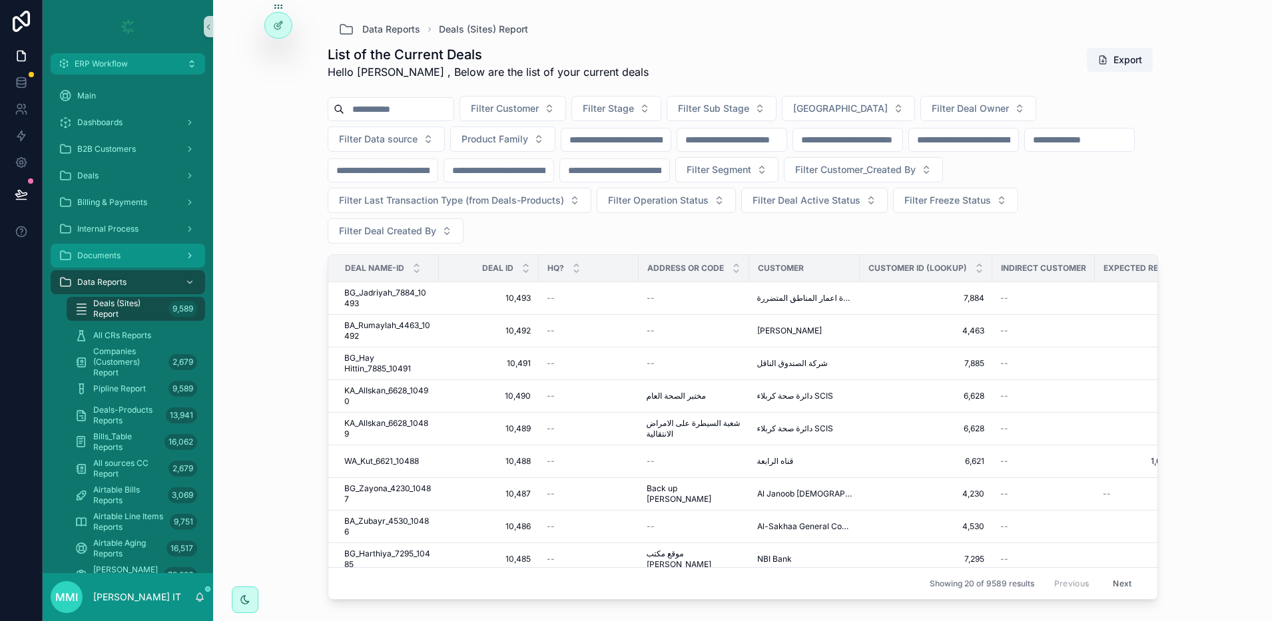
click at [143, 250] on div "Documents" at bounding box center [128, 255] width 138 height 21
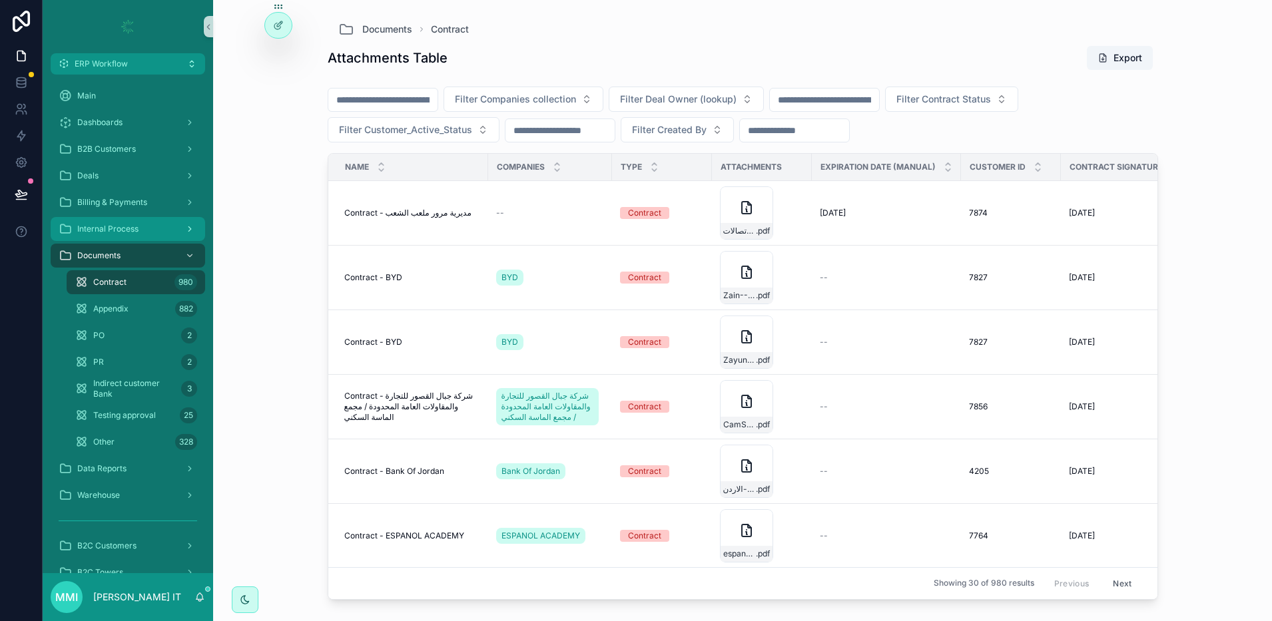
click at [140, 229] on div "Internal Process" at bounding box center [128, 228] width 138 height 21
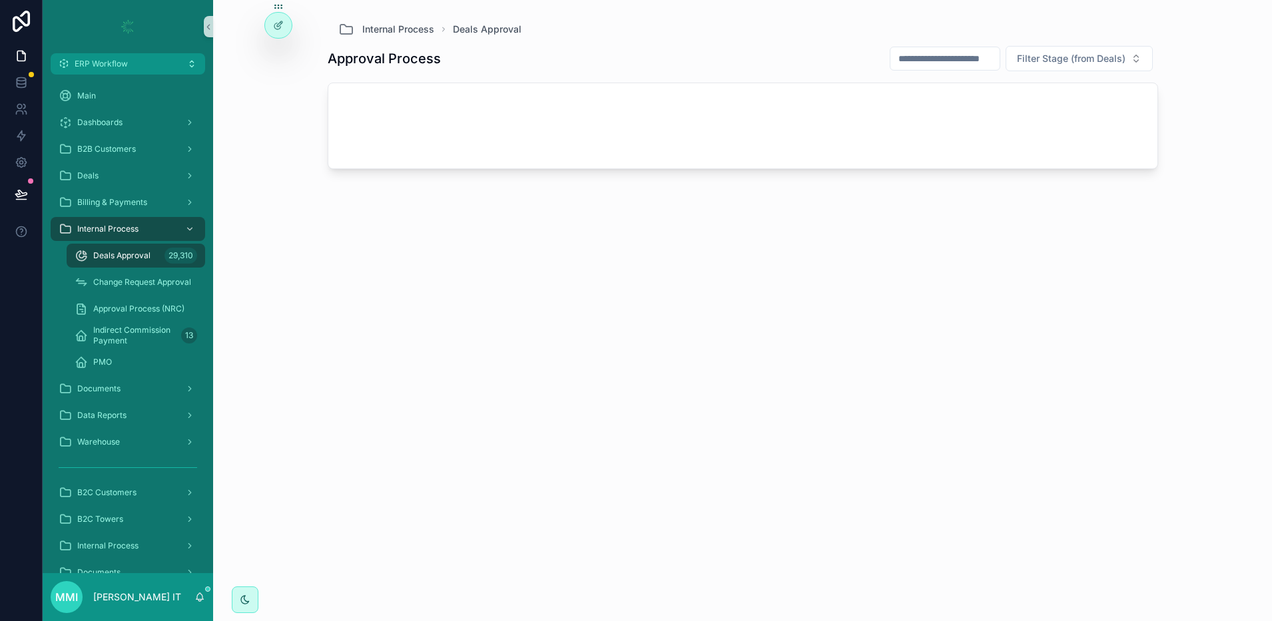
click at [136, 401] on div "Documents" at bounding box center [128, 388] width 170 height 27
click at [135, 391] on div "Documents" at bounding box center [128, 388] width 138 height 21
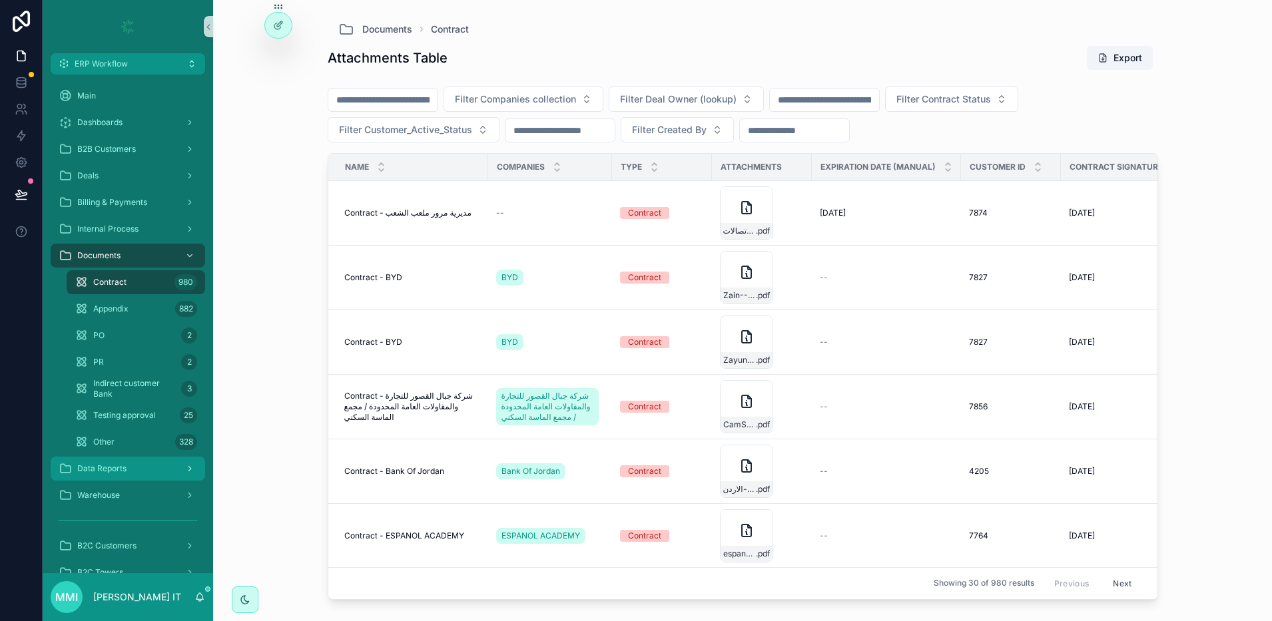
click at [142, 460] on div "Data Reports" at bounding box center [128, 468] width 138 height 21
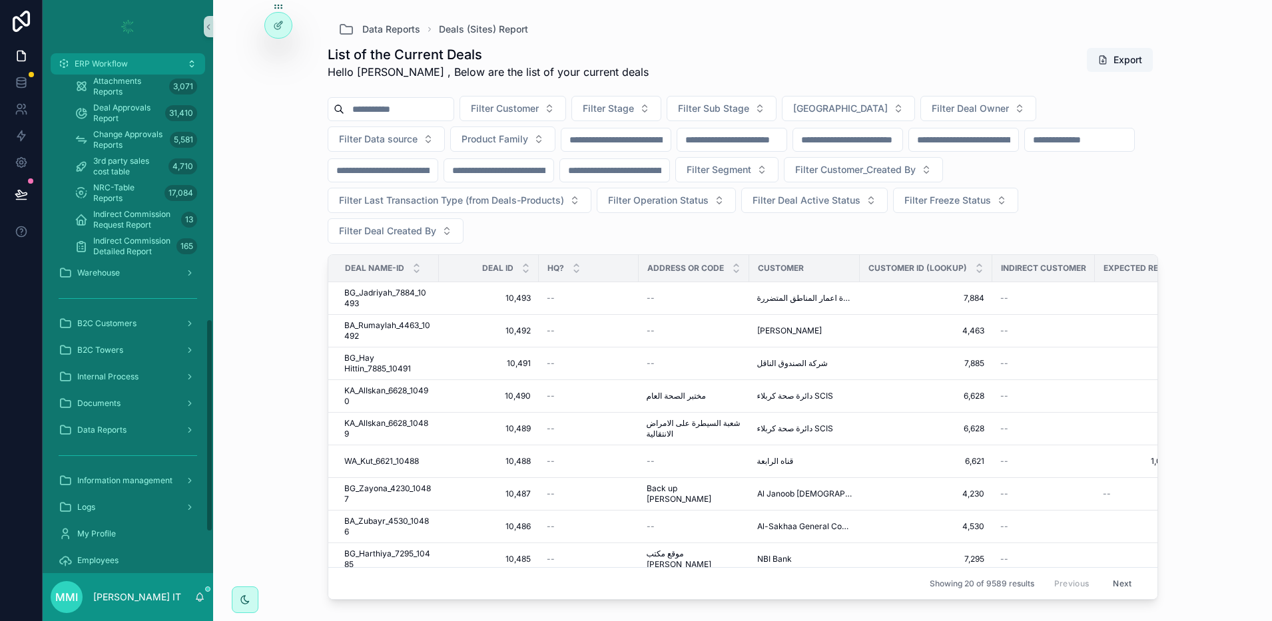
scroll to position [665, 0]
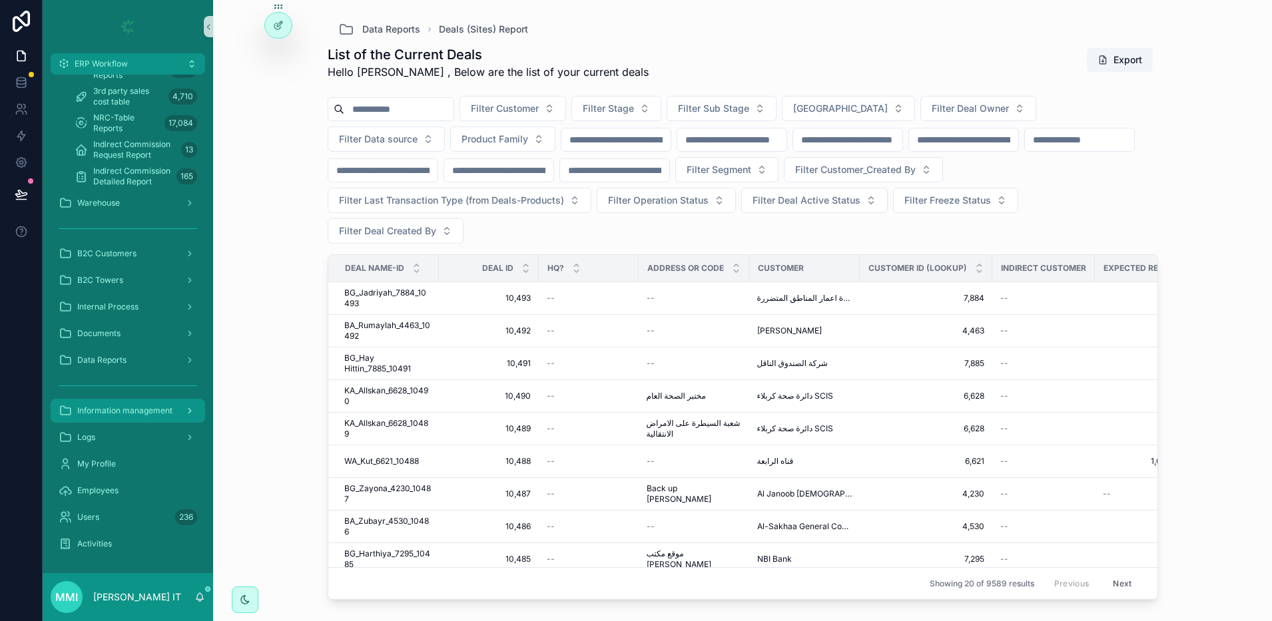
click at [139, 417] on div "Information management" at bounding box center [128, 410] width 138 height 21
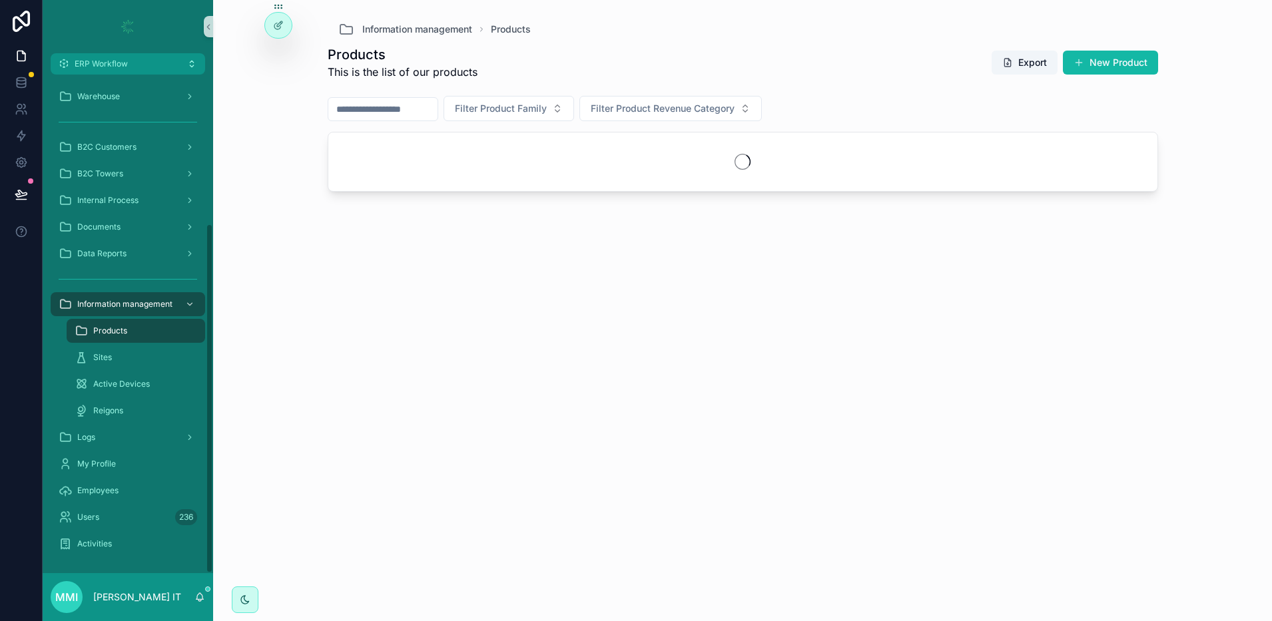
scroll to position [212, 0]
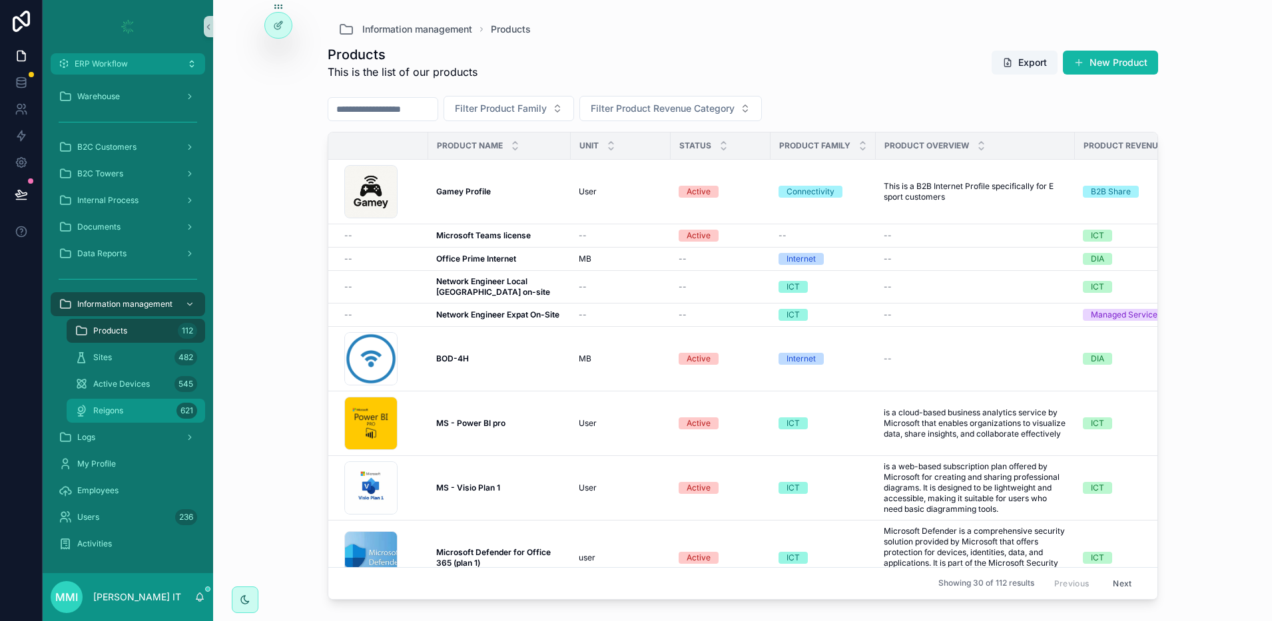
click at [137, 415] on div "Reigons 621" at bounding box center [136, 410] width 122 height 21
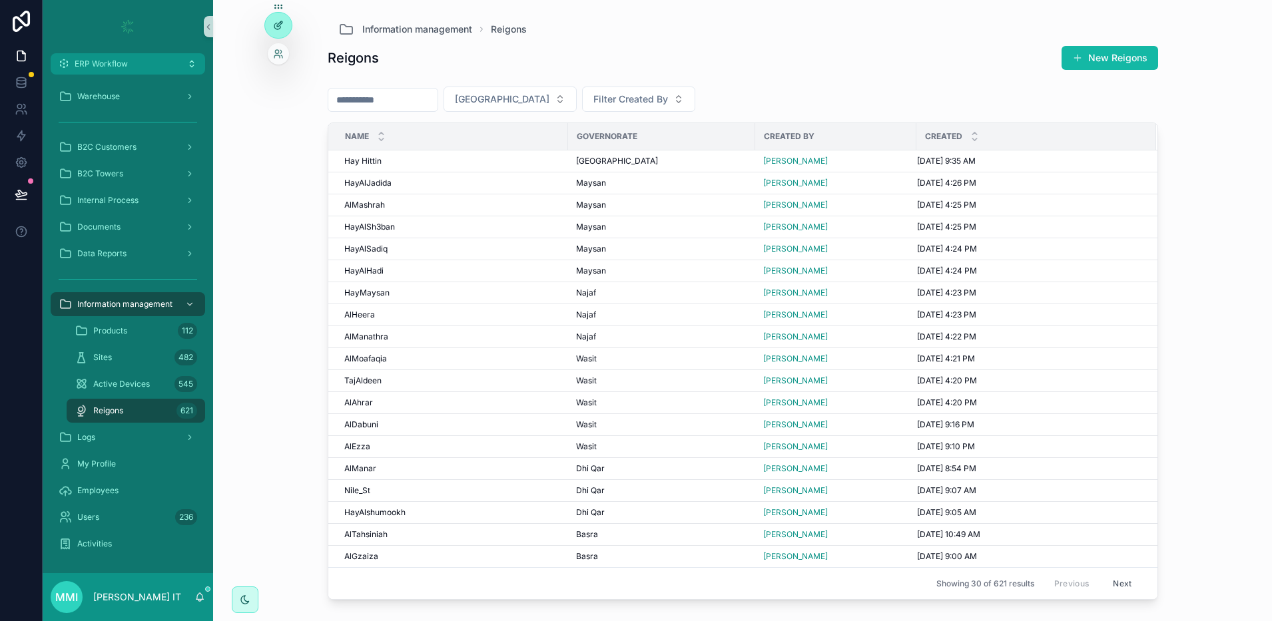
click at [278, 29] on icon at bounding box center [277, 26] width 6 height 6
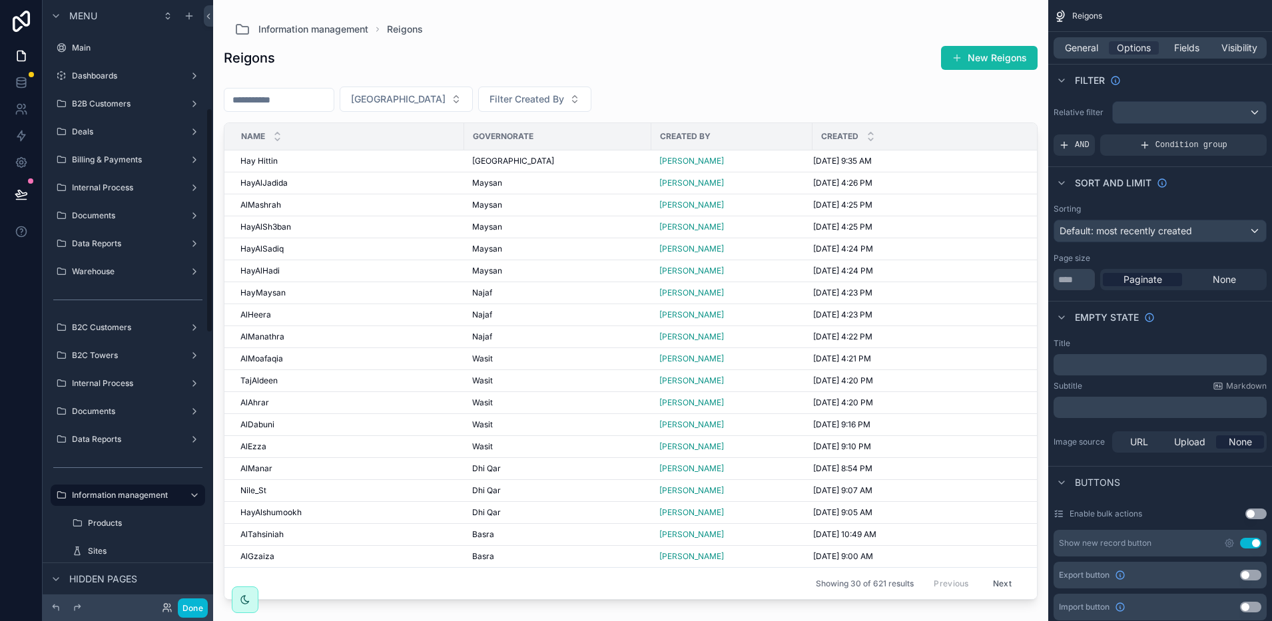
scroll to position [290, 0]
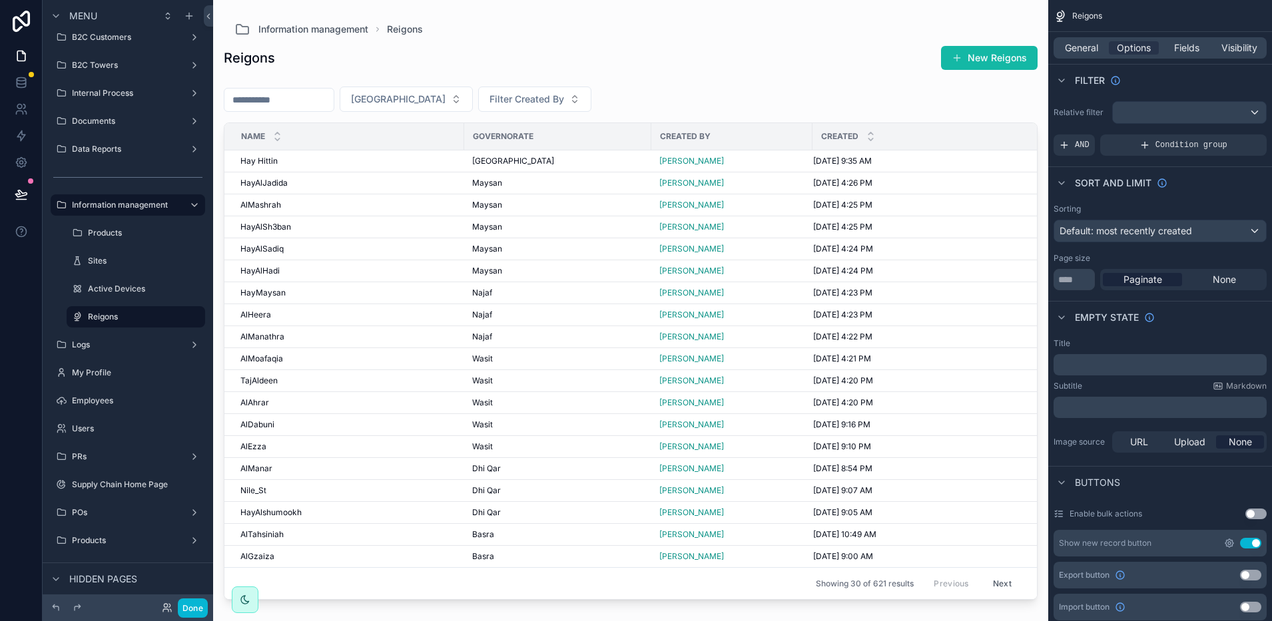
click at [1226, 541] on icon "scrollable content" at bounding box center [1229, 543] width 8 height 8
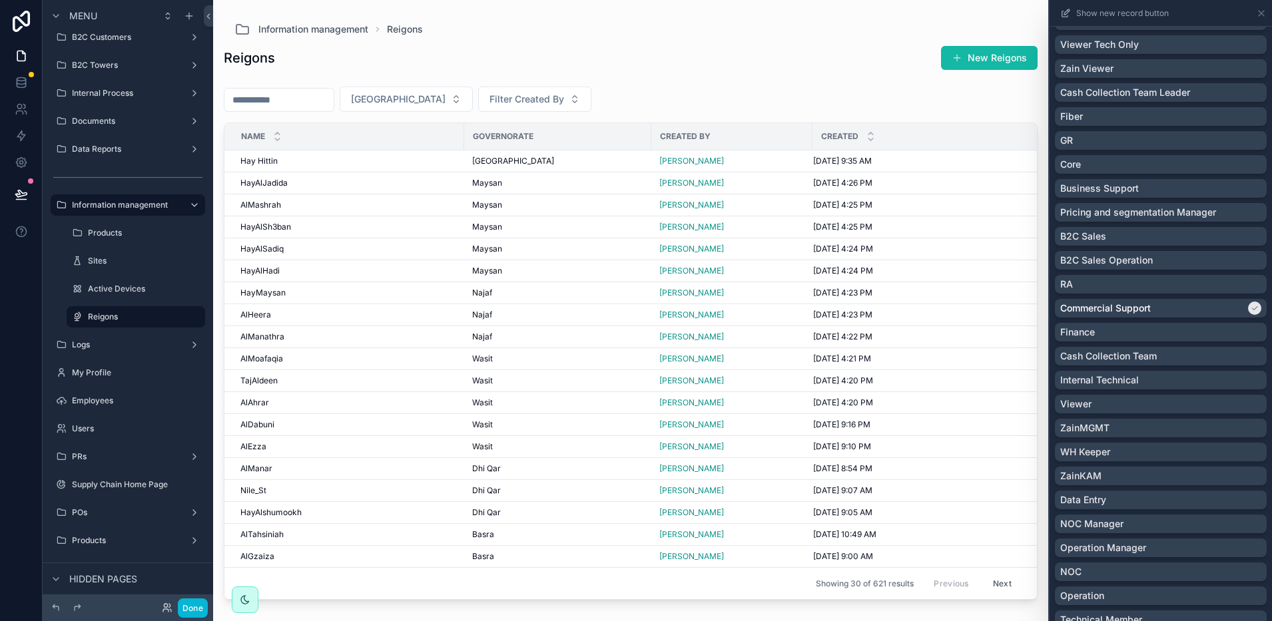
scroll to position [800, 0]
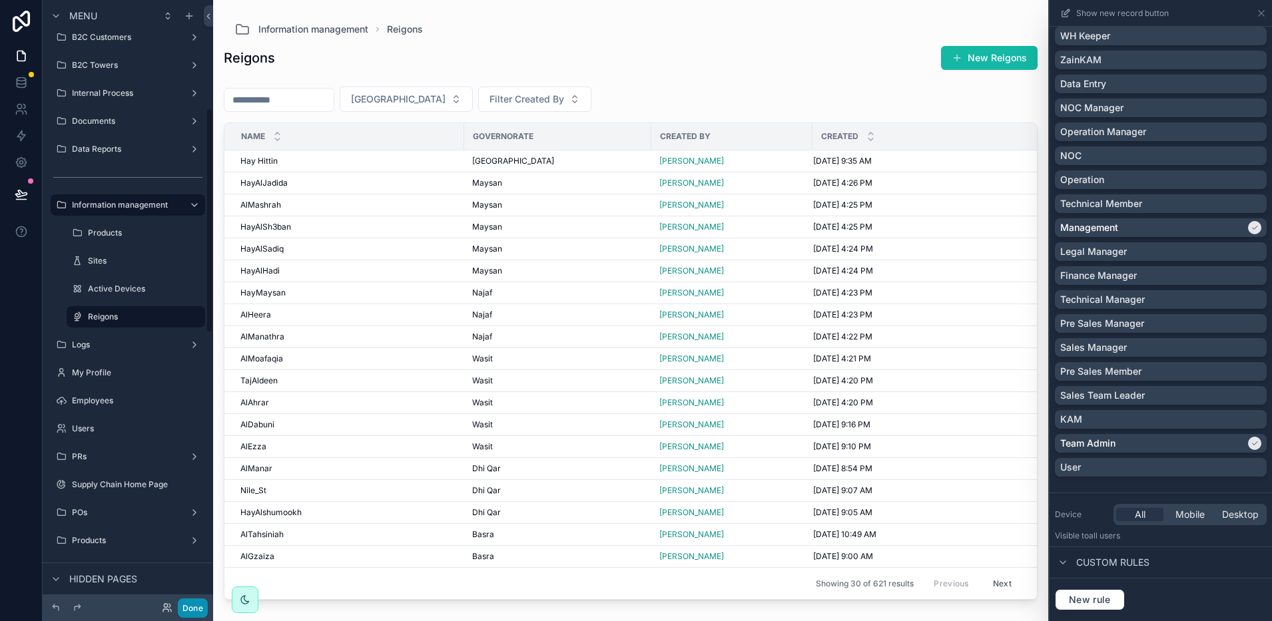
click at [196, 606] on button "Done" at bounding box center [193, 607] width 30 height 19
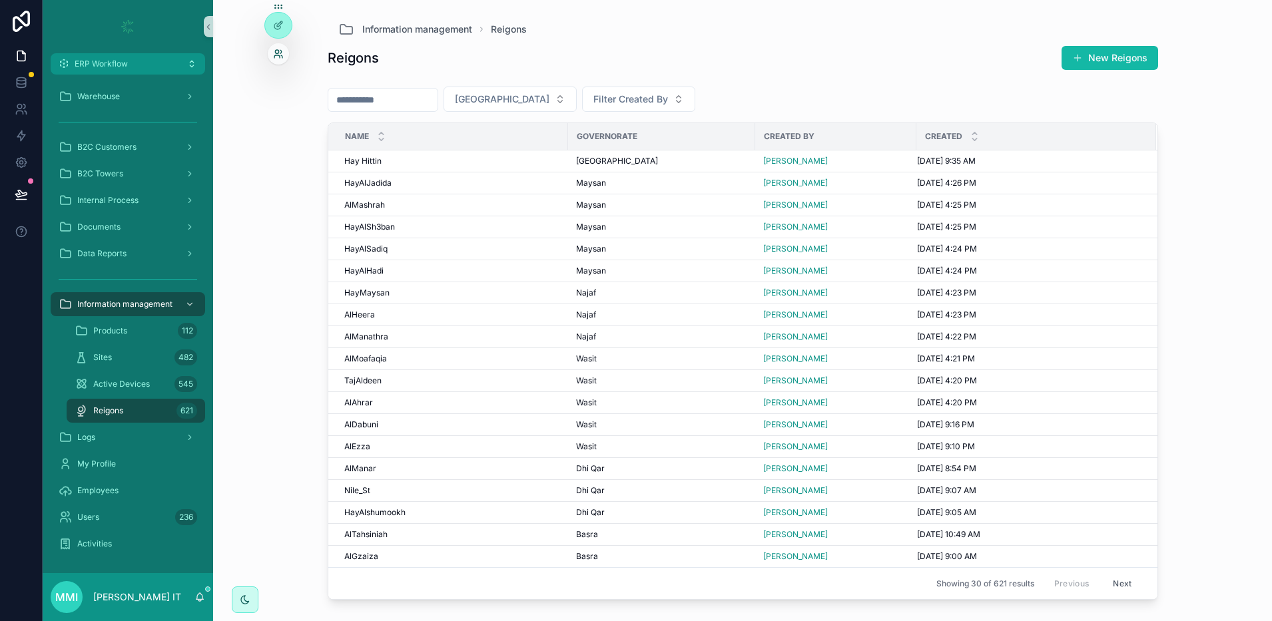
click at [279, 55] on icon at bounding box center [276, 56] width 5 height 3
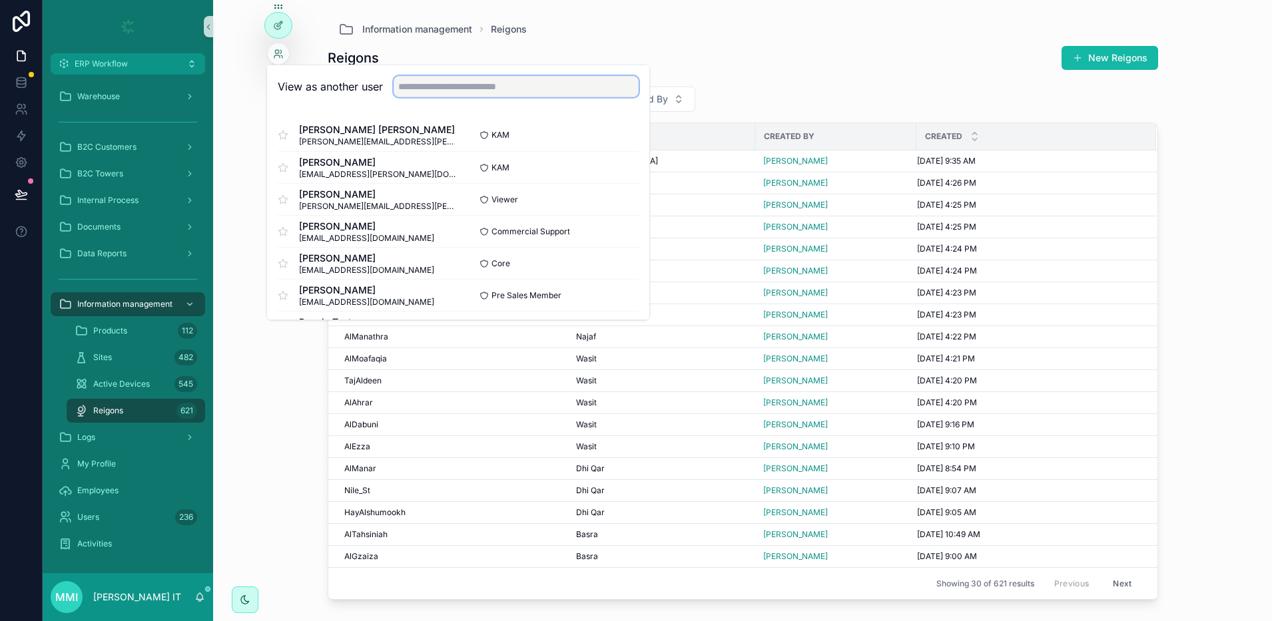
click at [411, 81] on input "text" at bounding box center [515, 86] width 245 height 21
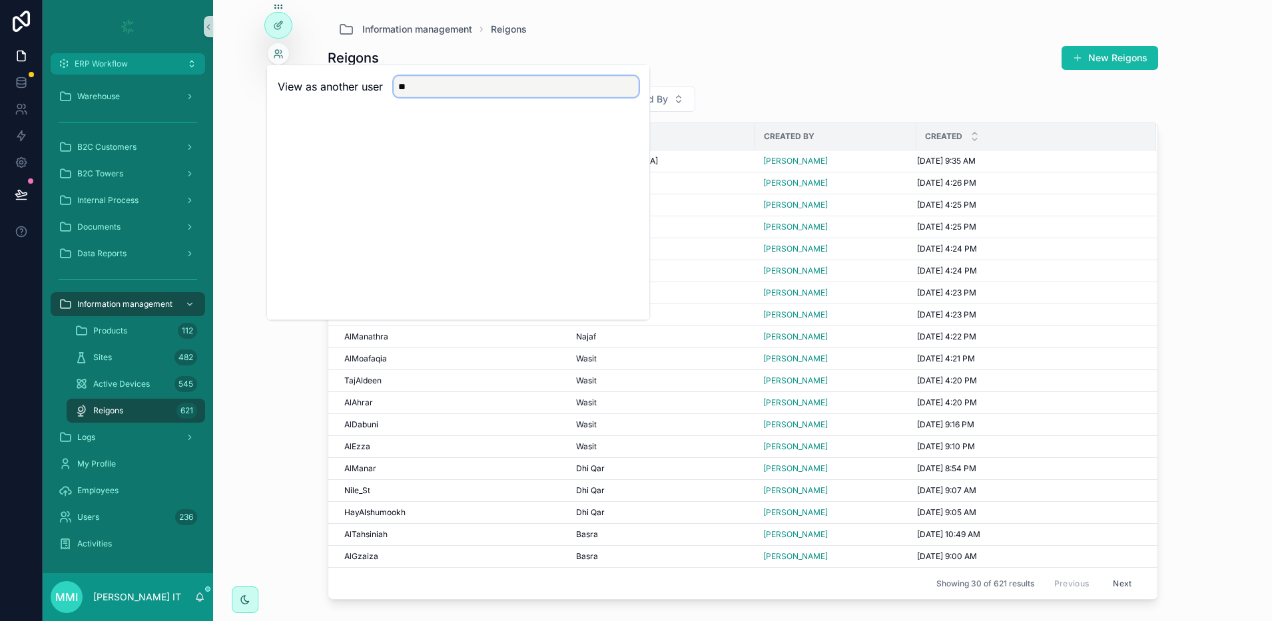
type input "*"
type input "****"
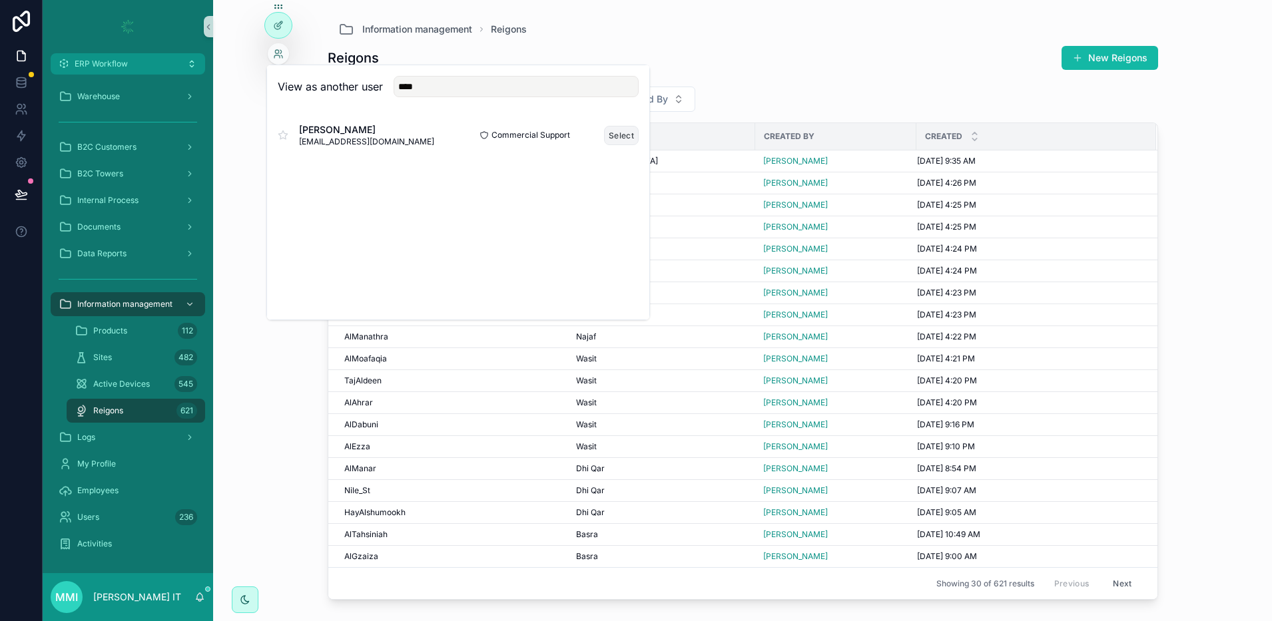
click at [620, 135] on button "Select" at bounding box center [621, 135] width 35 height 19
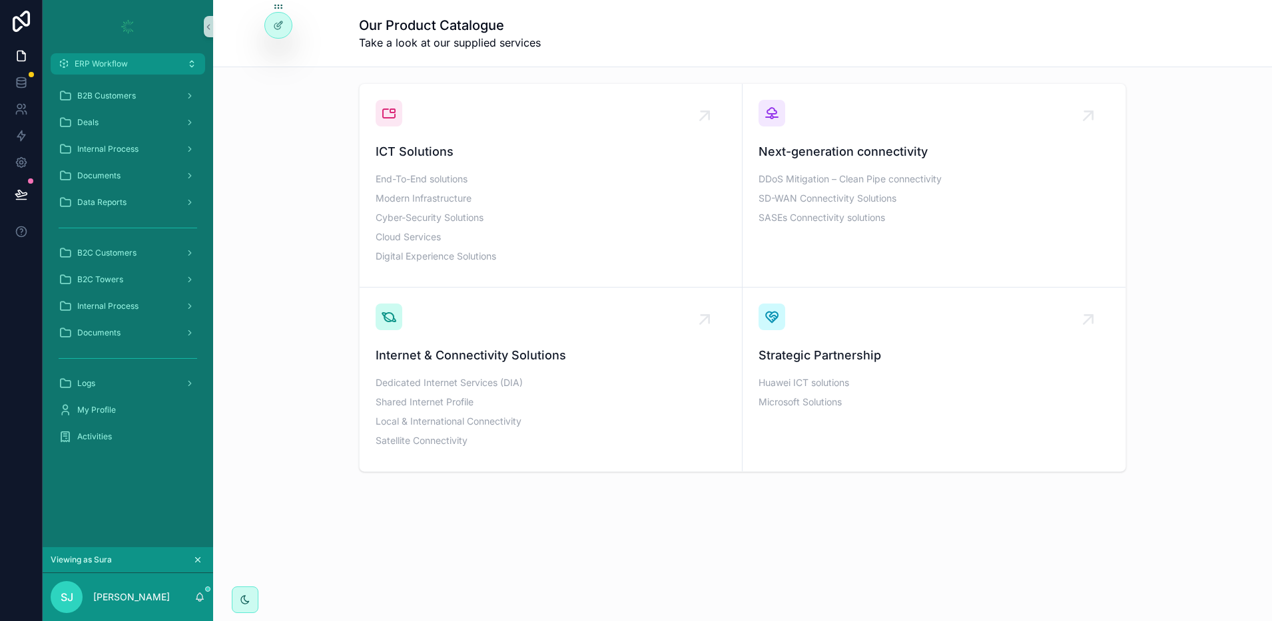
click at [200, 560] on icon "scrollable content" at bounding box center [197, 559] width 9 height 9
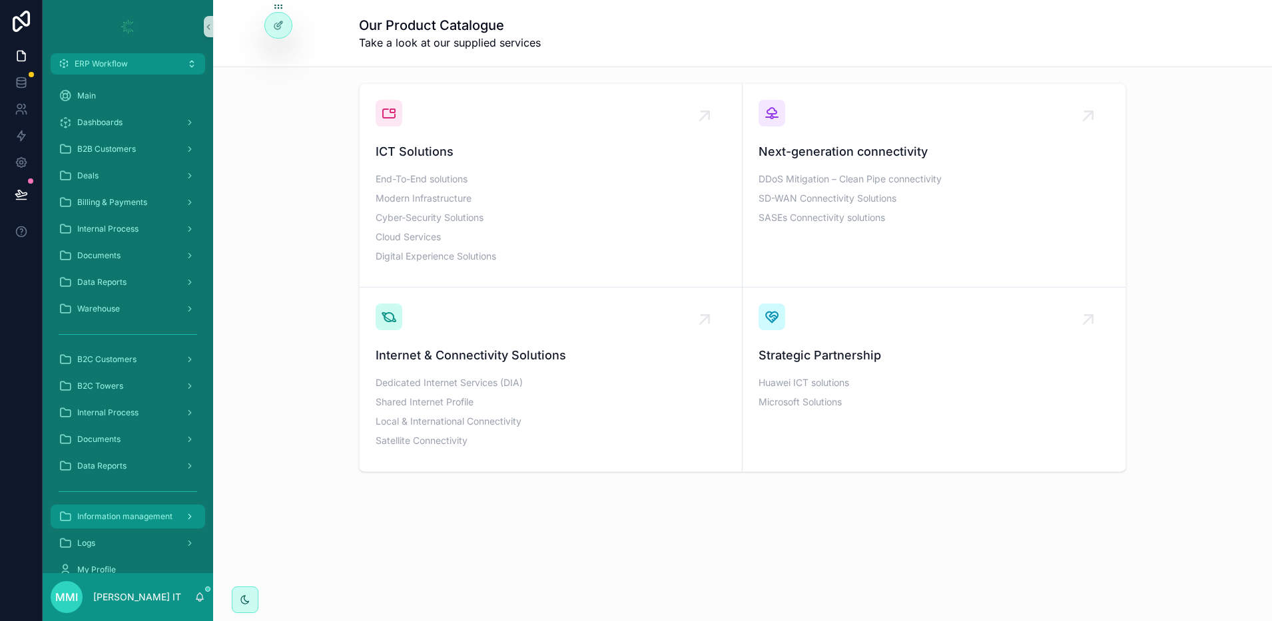
click at [120, 521] on span "Information management" at bounding box center [124, 516] width 95 height 11
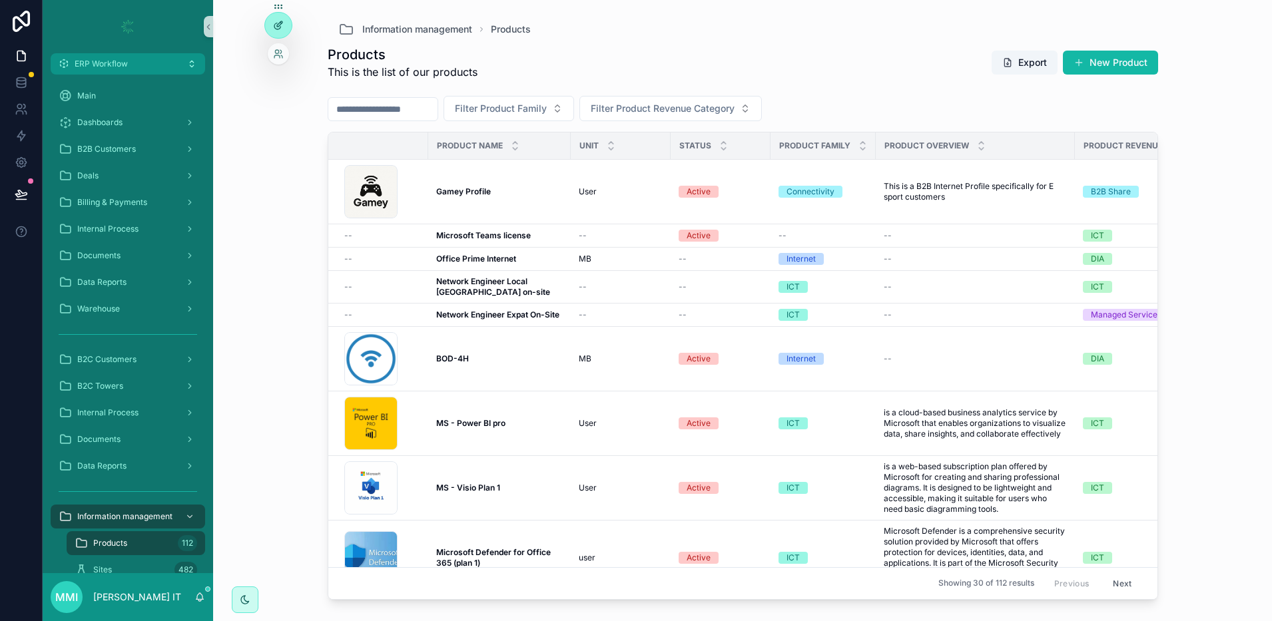
click at [277, 25] on icon at bounding box center [279, 23] width 5 height 5
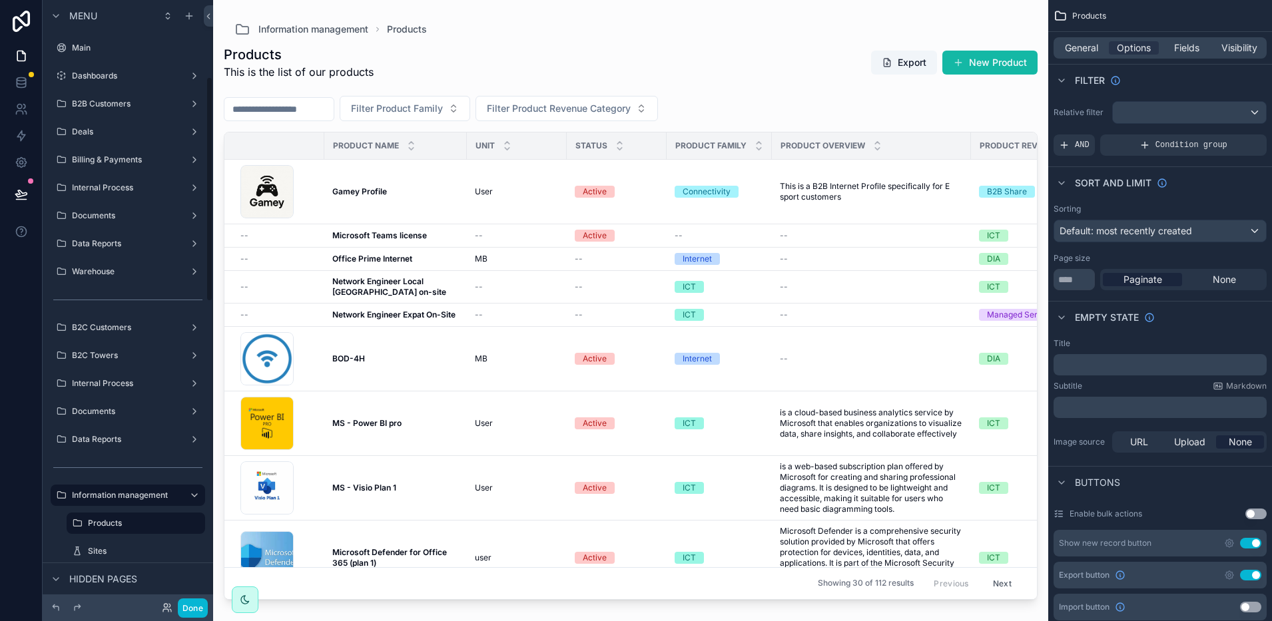
scroll to position [206, 0]
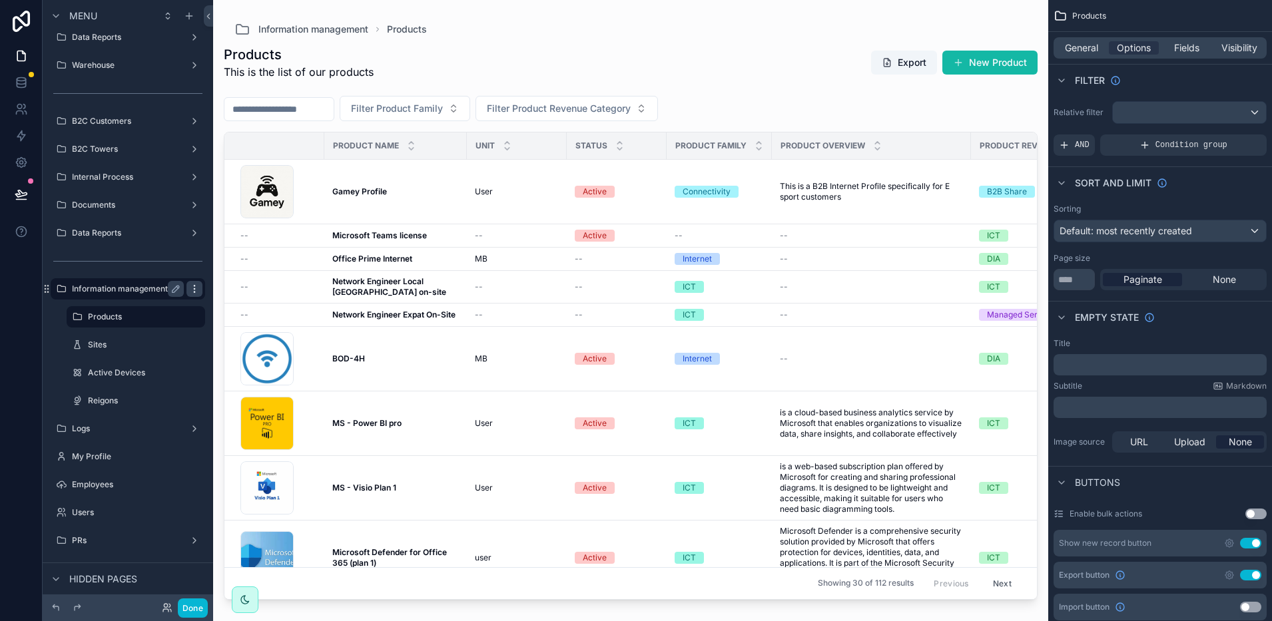
click at [194, 292] on icon "scrollable content" at bounding box center [194, 292] width 1 height 1
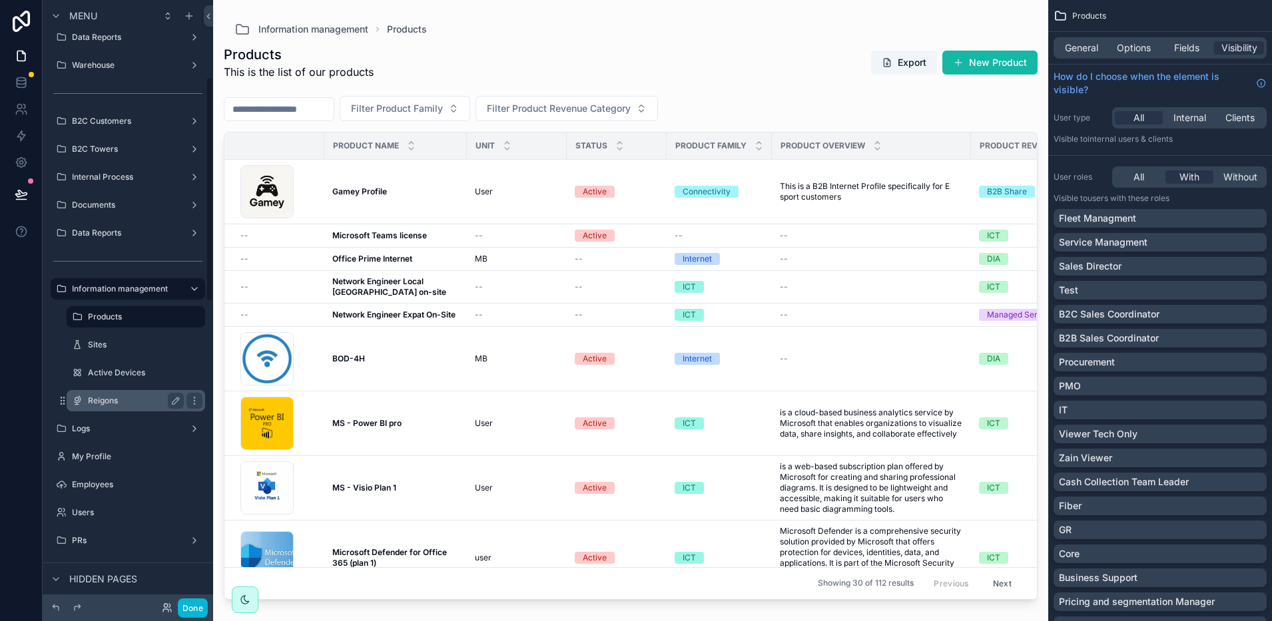
click at [133, 397] on label "Reigons" at bounding box center [133, 400] width 91 height 11
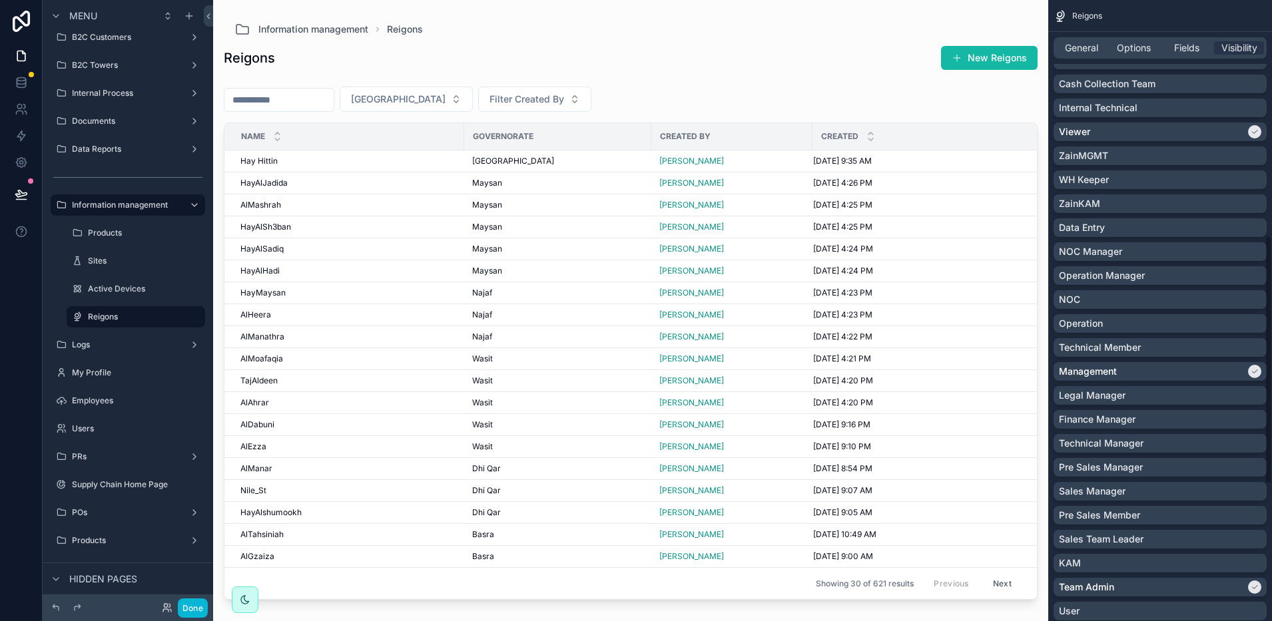
scroll to position [583, 0]
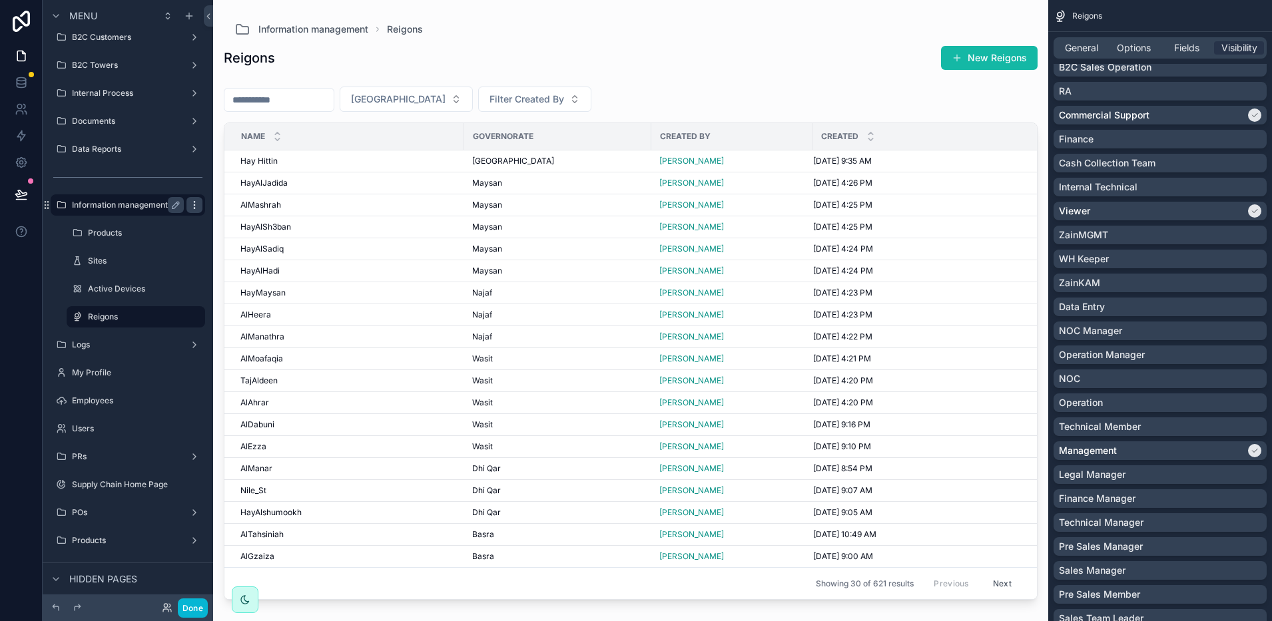
click at [198, 204] on icon "scrollable content" at bounding box center [194, 205] width 11 height 11
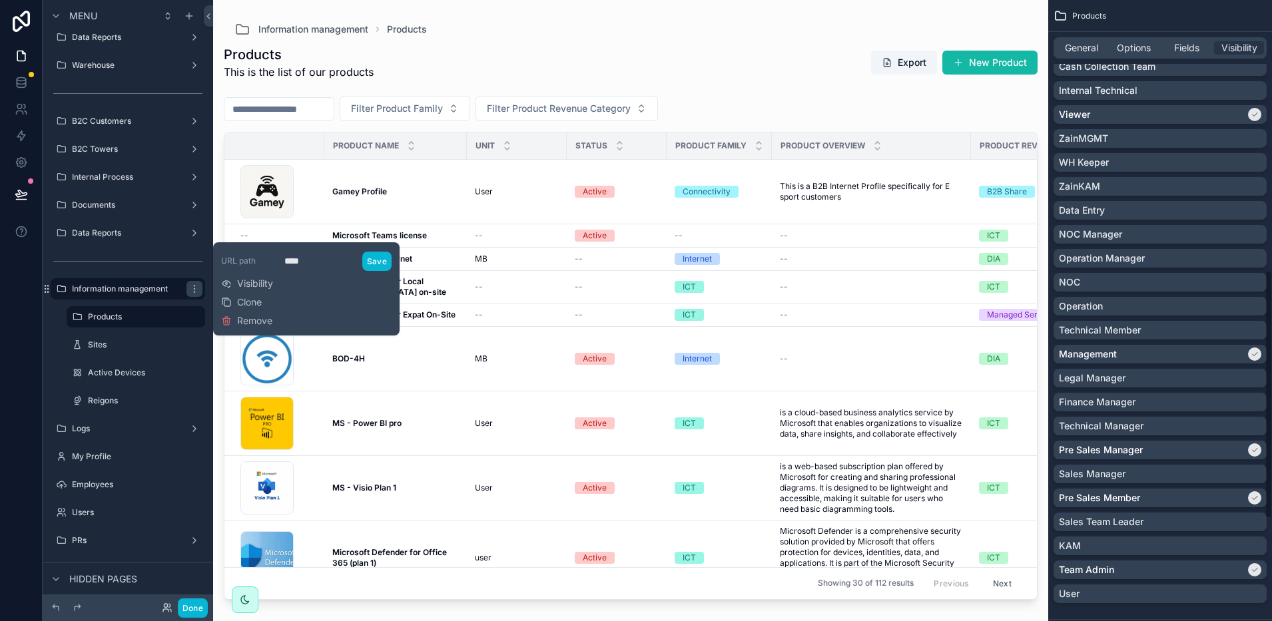
scroll to position [596, 0]
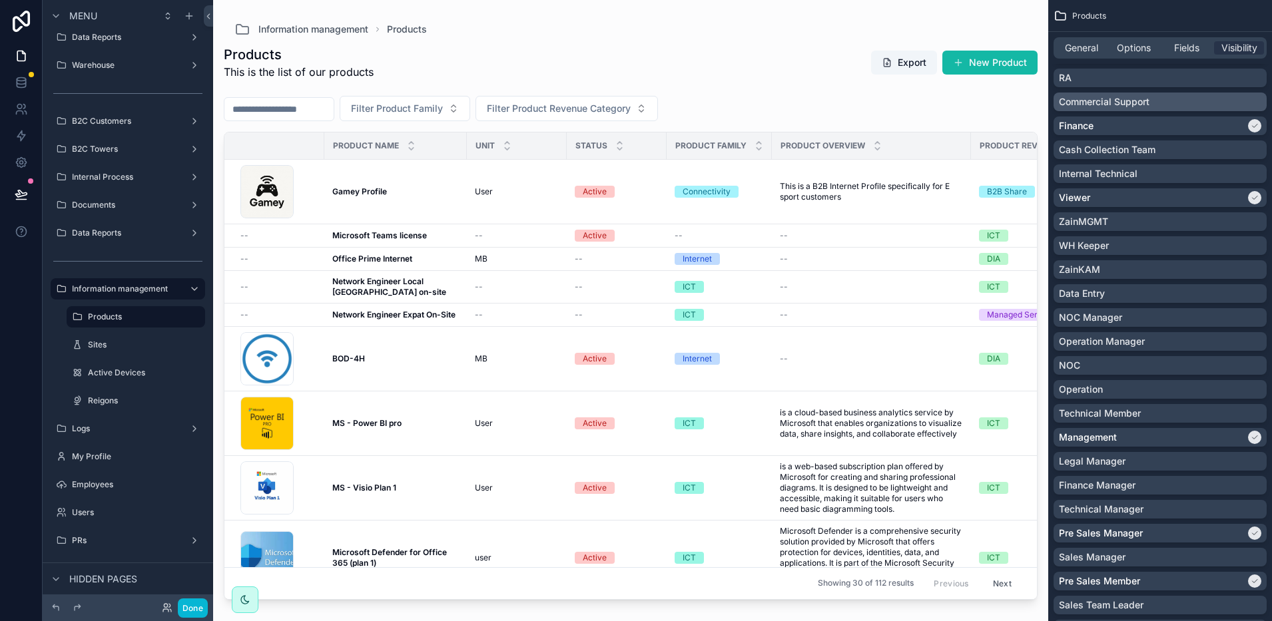
click at [1178, 101] on div "Commercial Support" at bounding box center [1160, 101] width 202 height 13
click at [199, 612] on button "Done" at bounding box center [193, 607] width 30 height 19
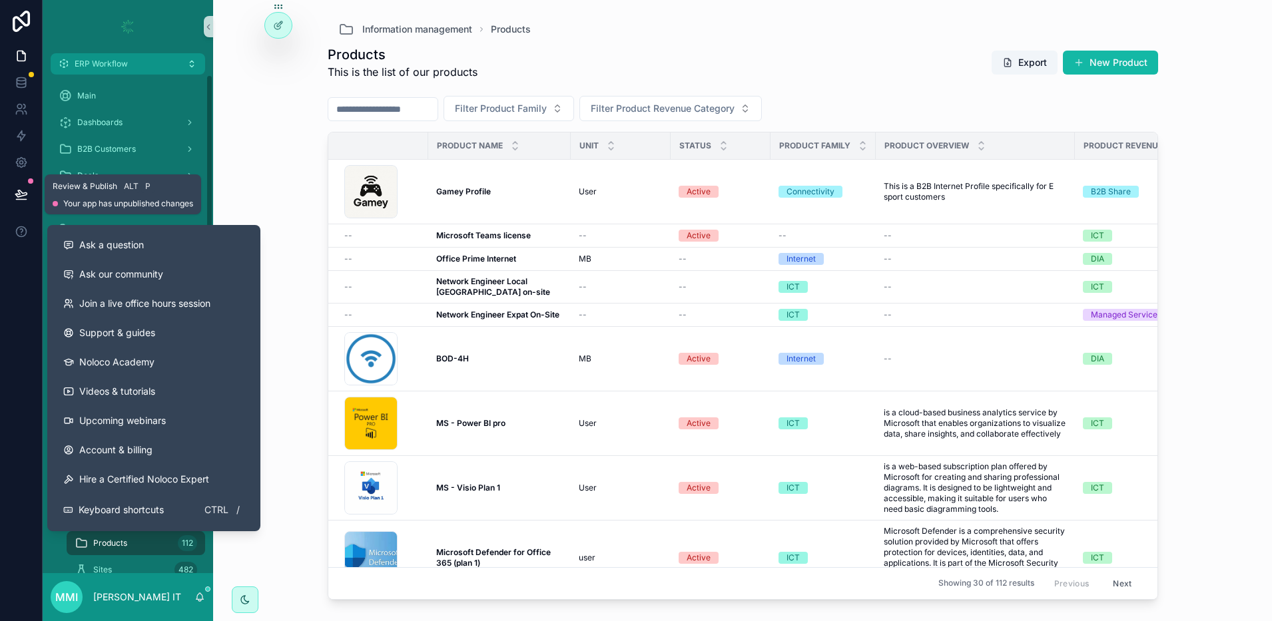
click at [23, 190] on icon at bounding box center [21, 194] width 13 height 13
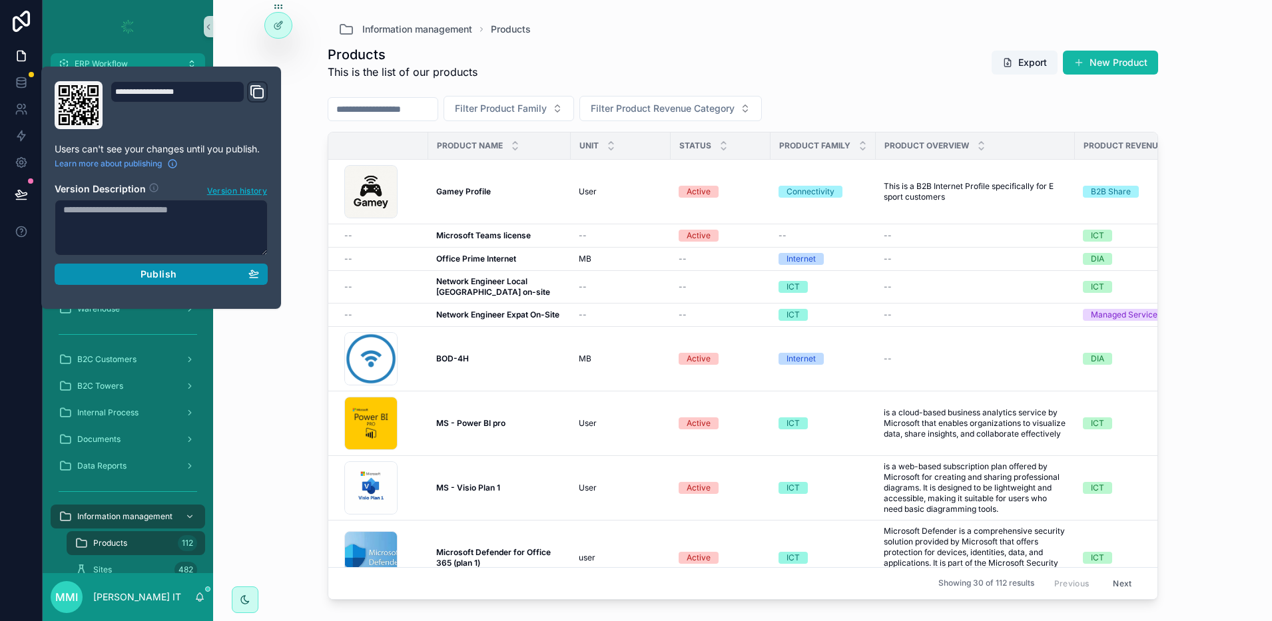
click at [124, 278] on div "Publish" at bounding box center [161, 274] width 196 height 12
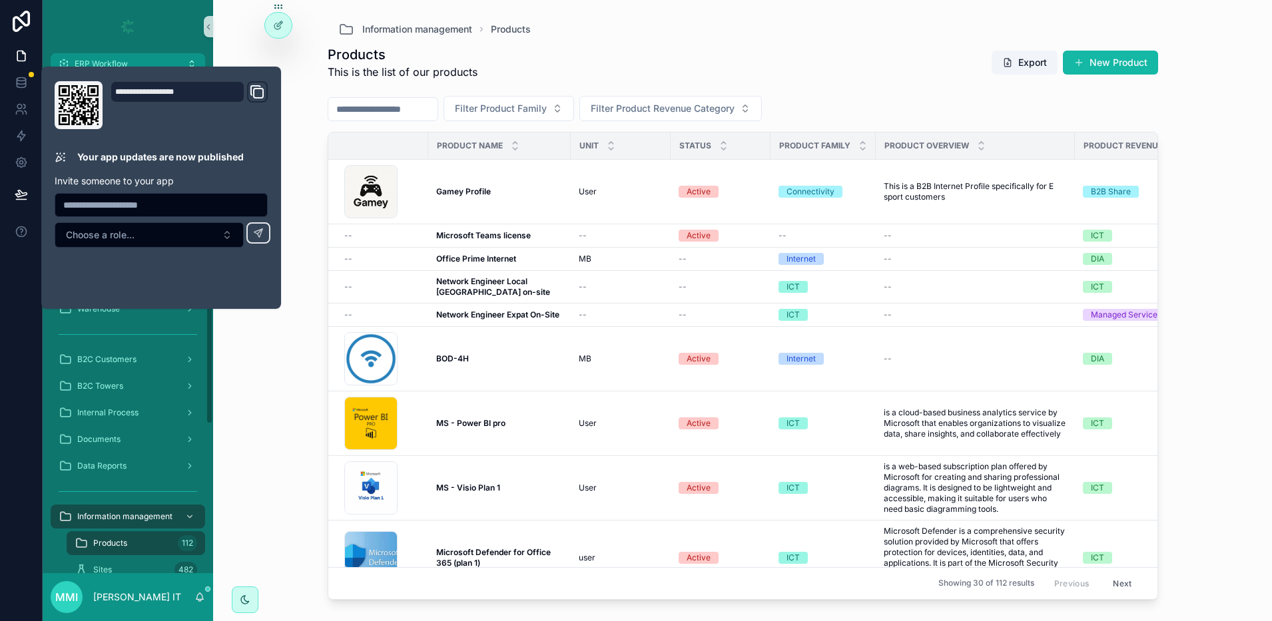
click at [262, 389] on div "Information management Products Products This is the list of our products Expor…" at bounding box center [742, 310] width 1059 height 621
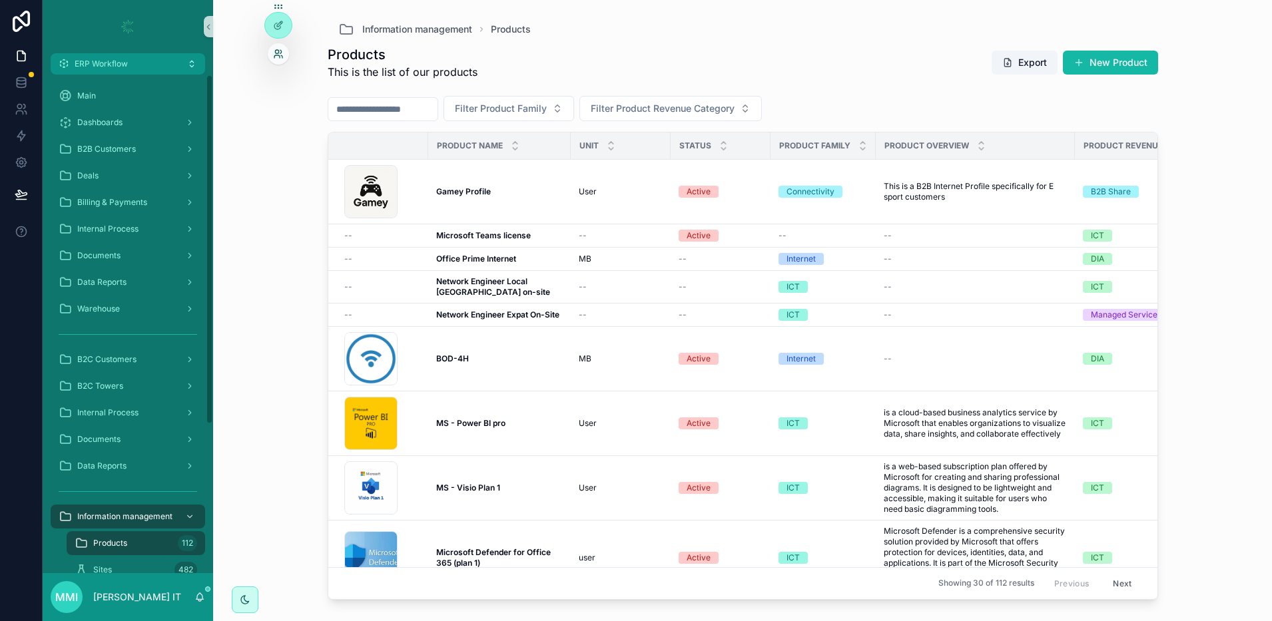
click at [274, 49] on icon at bounding box center [278, 54] width 11 height 11
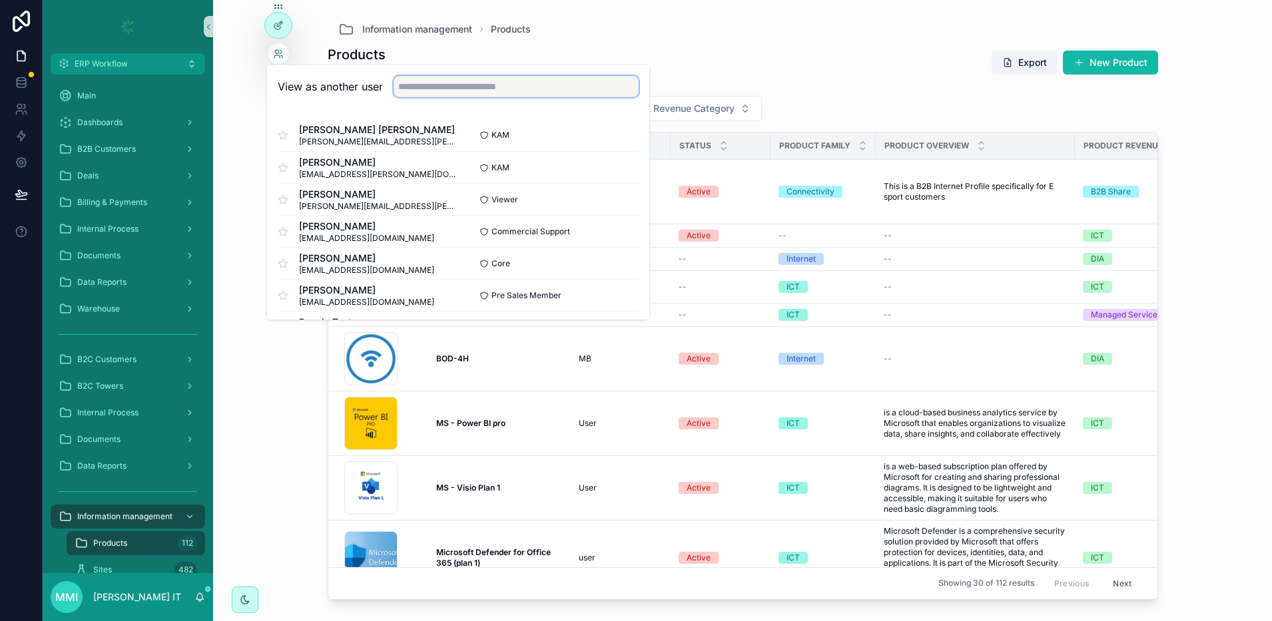
click at [406, 91] on input "text" at bounding box center [515, 86] width 245 height 21
type input "****"
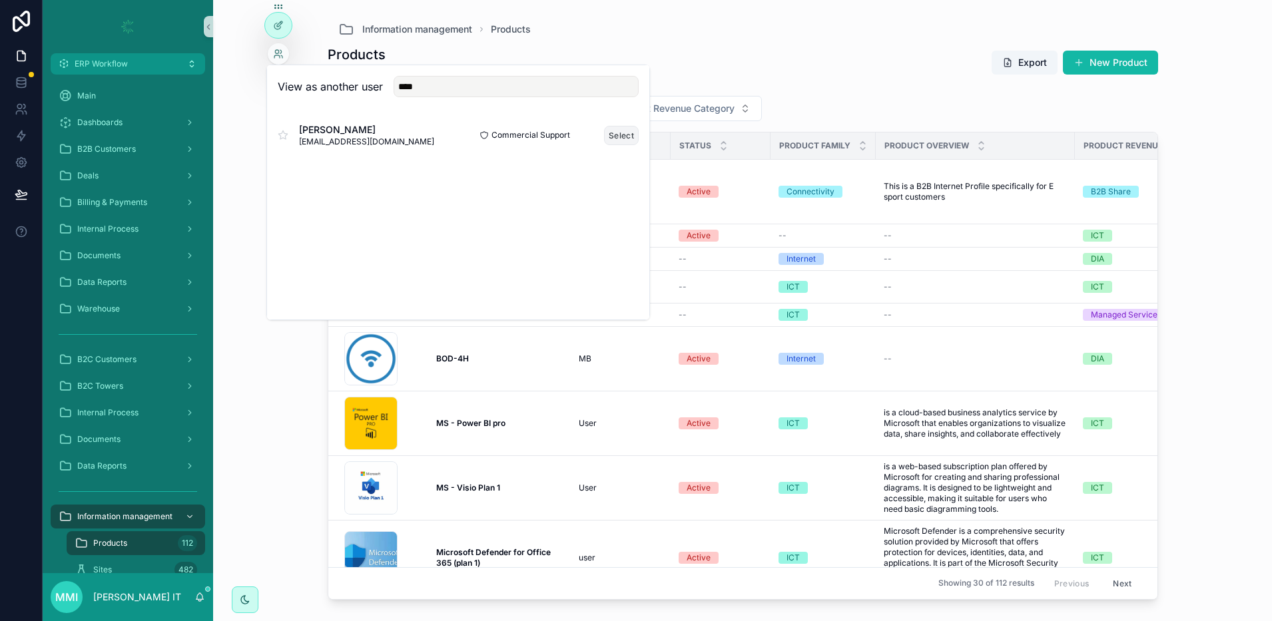
click at [611, 134] on button "Select" at bounding box center [621, 135] width 35 height 19
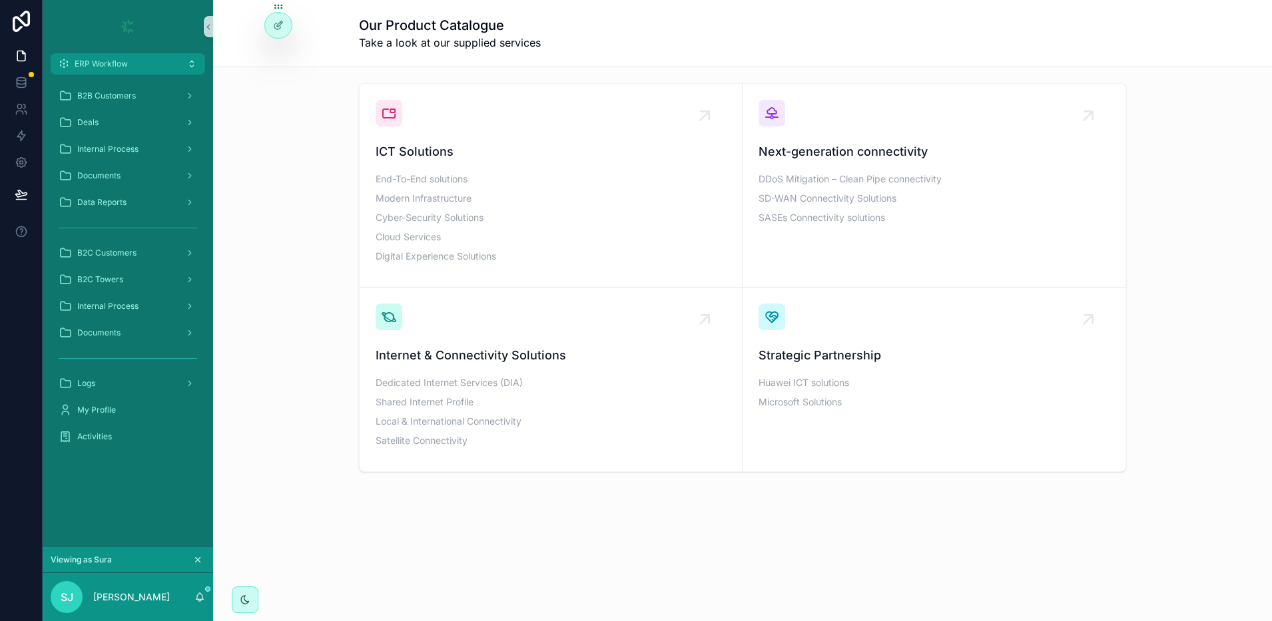
click at [241, 375] on div "ICT Solutions End-To-End solutions Modern Infrastructure Cyber-Security Solutio…" at bounding box center [742, 277] width 1037 height 399
click at [97, 149] on span "Internal Process" at bounding box center [107, 149] width 61 height 11
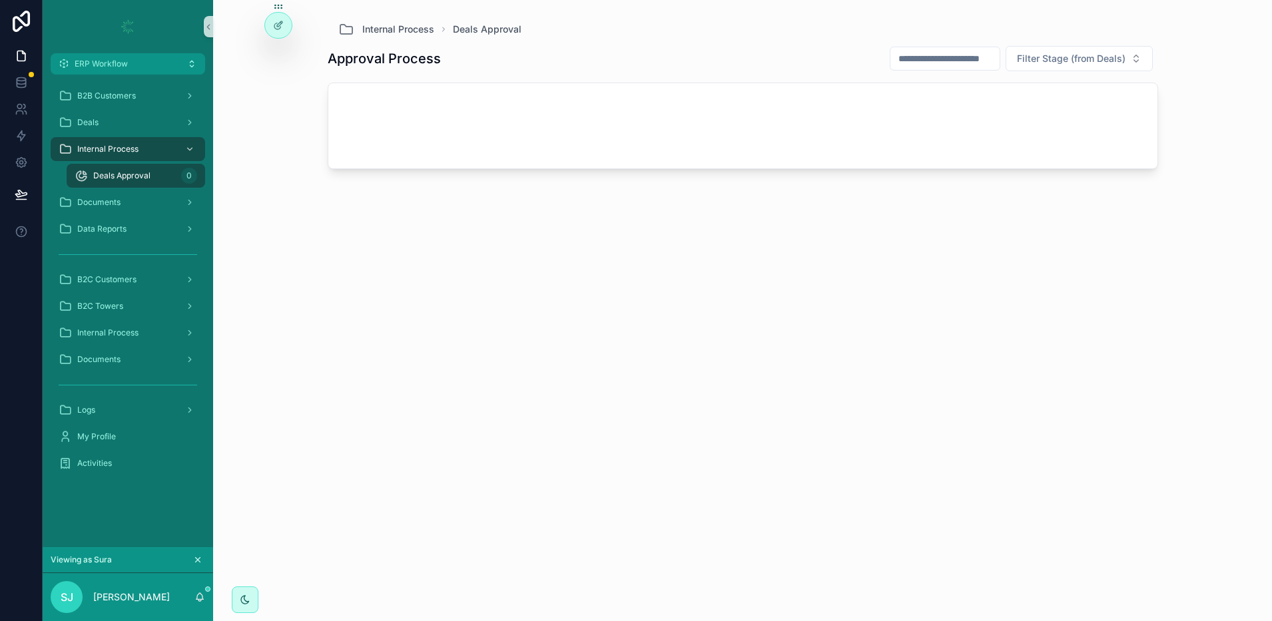
click at [97, 149] on span "Internal Process" at bounding box center [107, 149] width 61 height 11
click at [254, 107] on div "Internal Process Deals Approval Approval Process Filter Stage (from Deals)" at bounding box center [742, 310] width 1059 height 621
click at [122, 334] on span "Internal Process" at bounding box center [107, 333] width 61 height 11
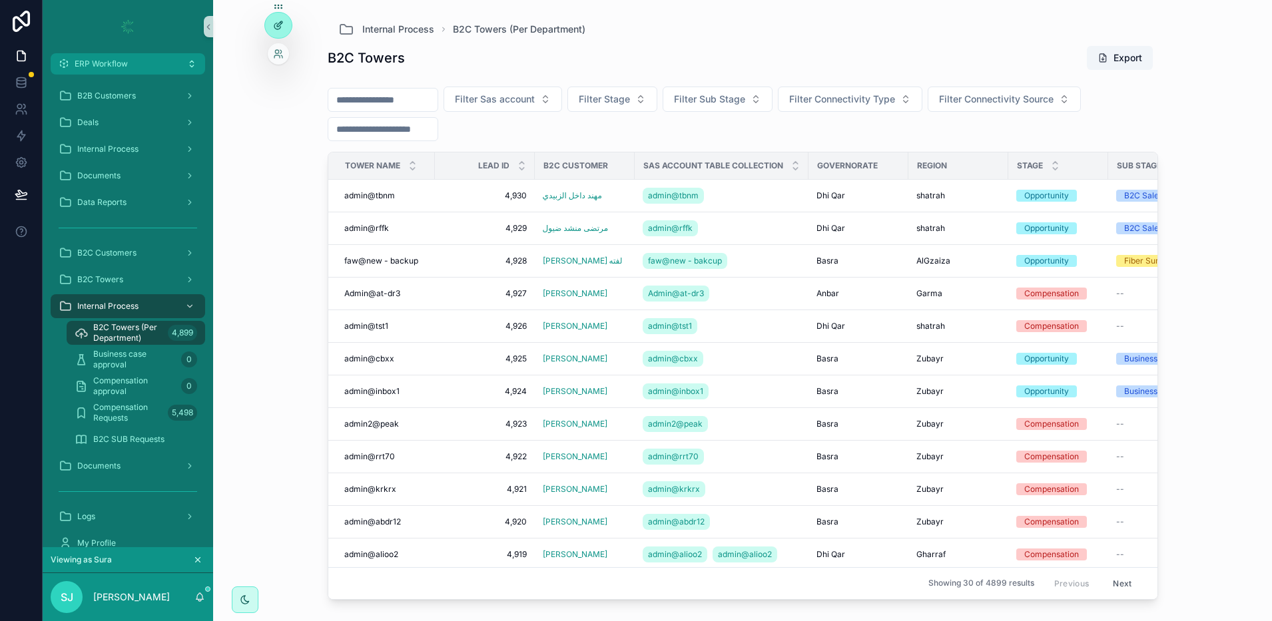
click at [274, 23] on icon at bounding box center [278, 25] width 11 height 11
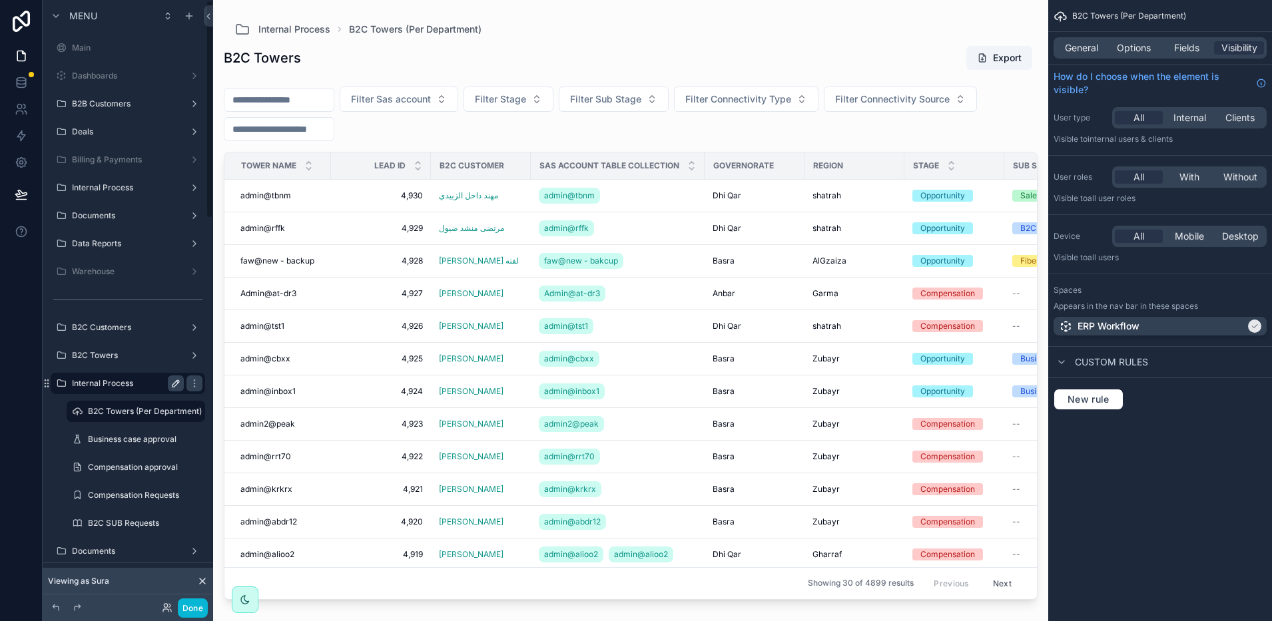
click at [178, 385] on icon "scrollable content" at bounding box center [175, 383] width 11 height 11
drag, startPoint x: 173, startPoint y: 385, endPoint x: 193, endPoint y: 387, distance: 20.1
click at [174, 385] on icon "scrollable content" at bounding box center [175, 383] width 11 height 11
click at [194, 383] on icon "scrollable content" at bounding box center [194, 383] width 1 height 1
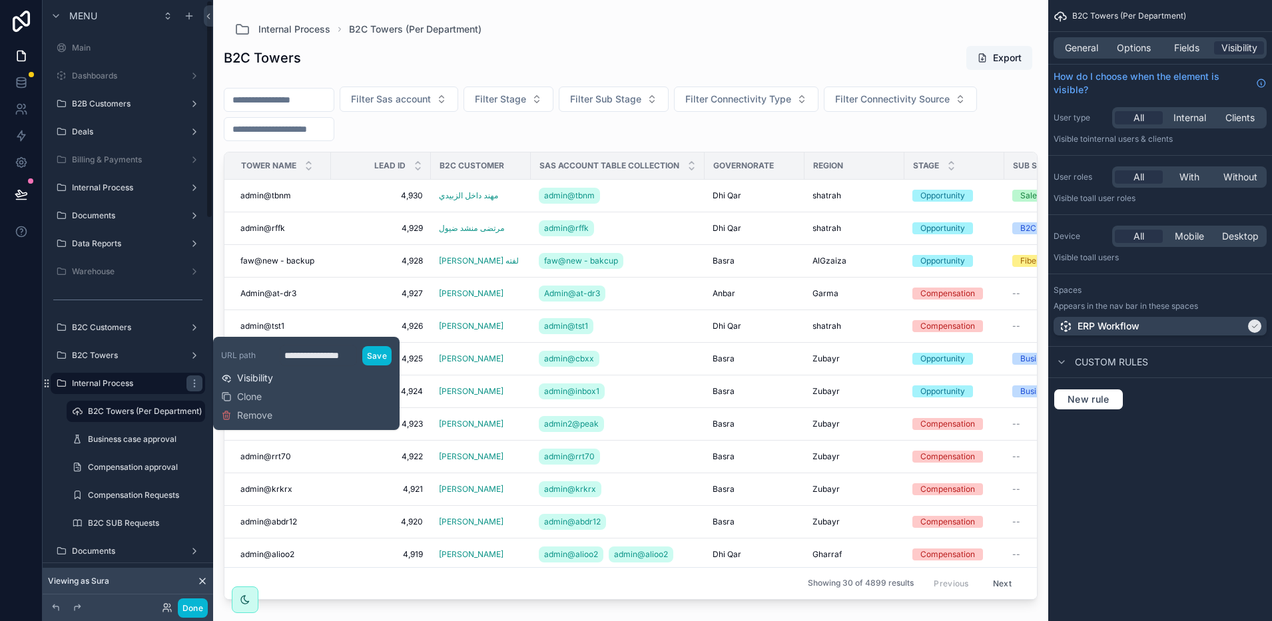
click at [232, 380] on button "Visibility" at bounding box center [247, 377] width 52 height 13
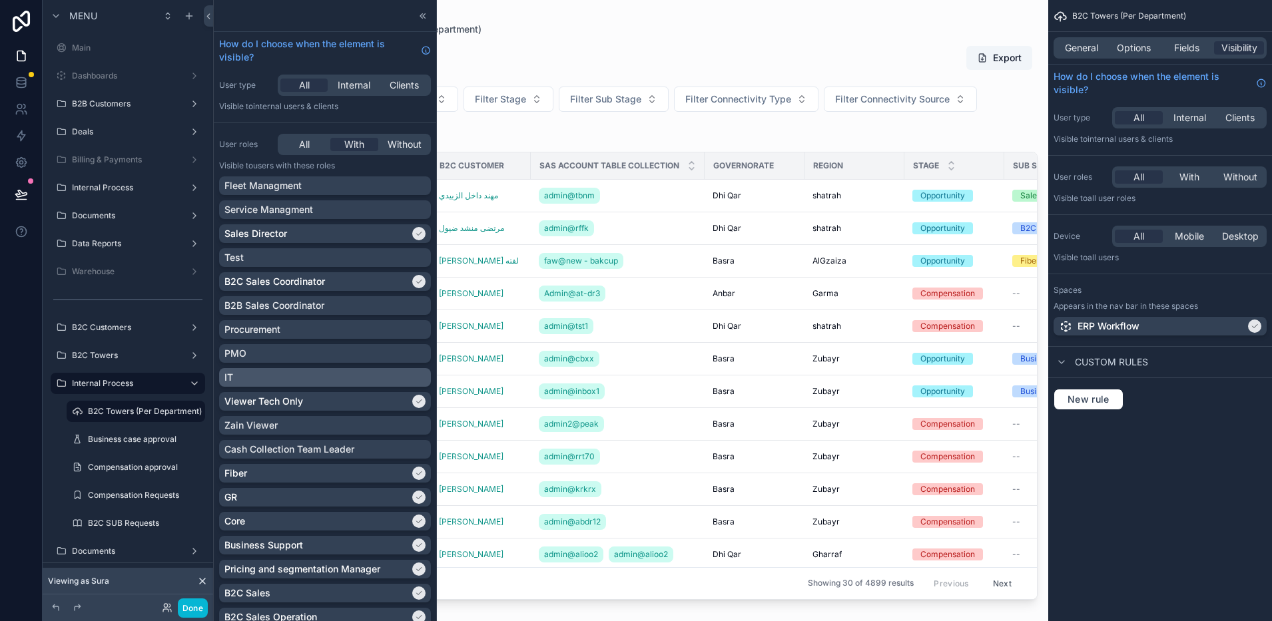
scroll to position [166, 0]
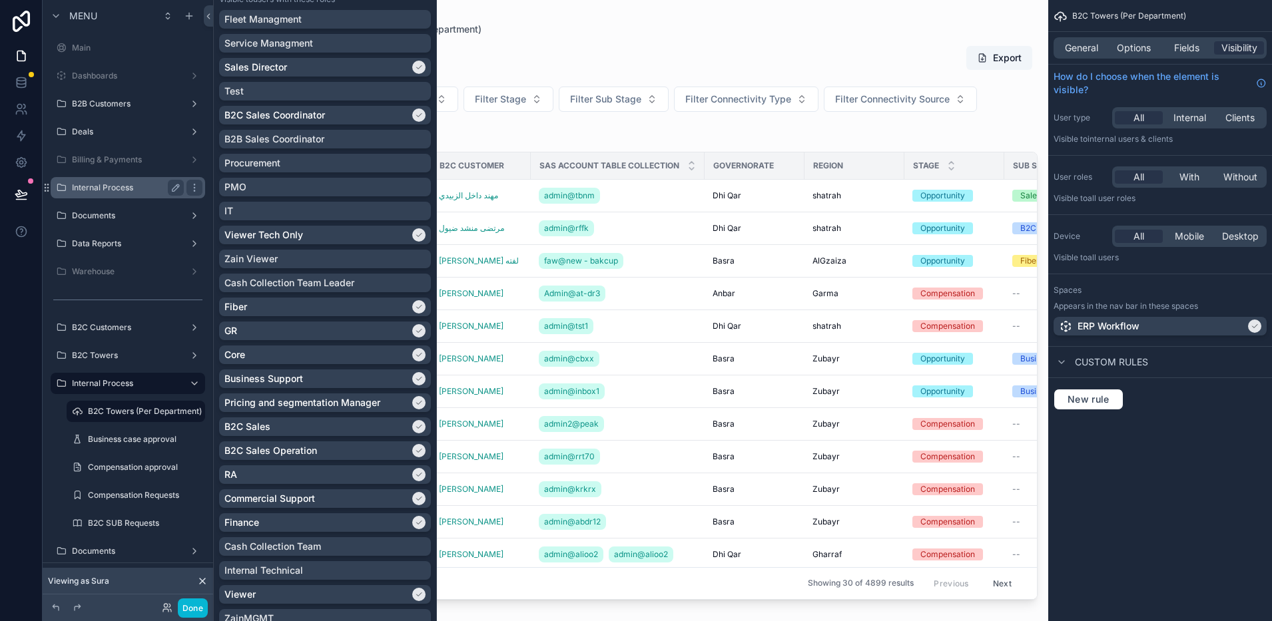
click at [153, 183] on label "Internal Process" at bounding box center [125, 187] width 107 height 11
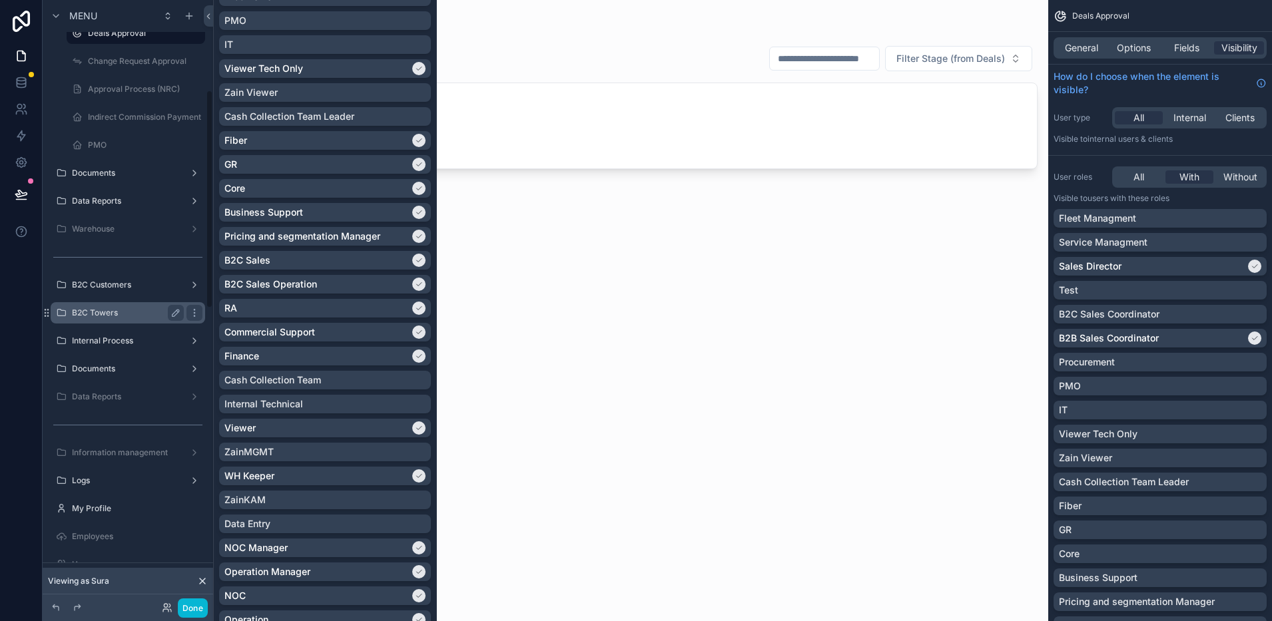
scroll to position [250, 0]
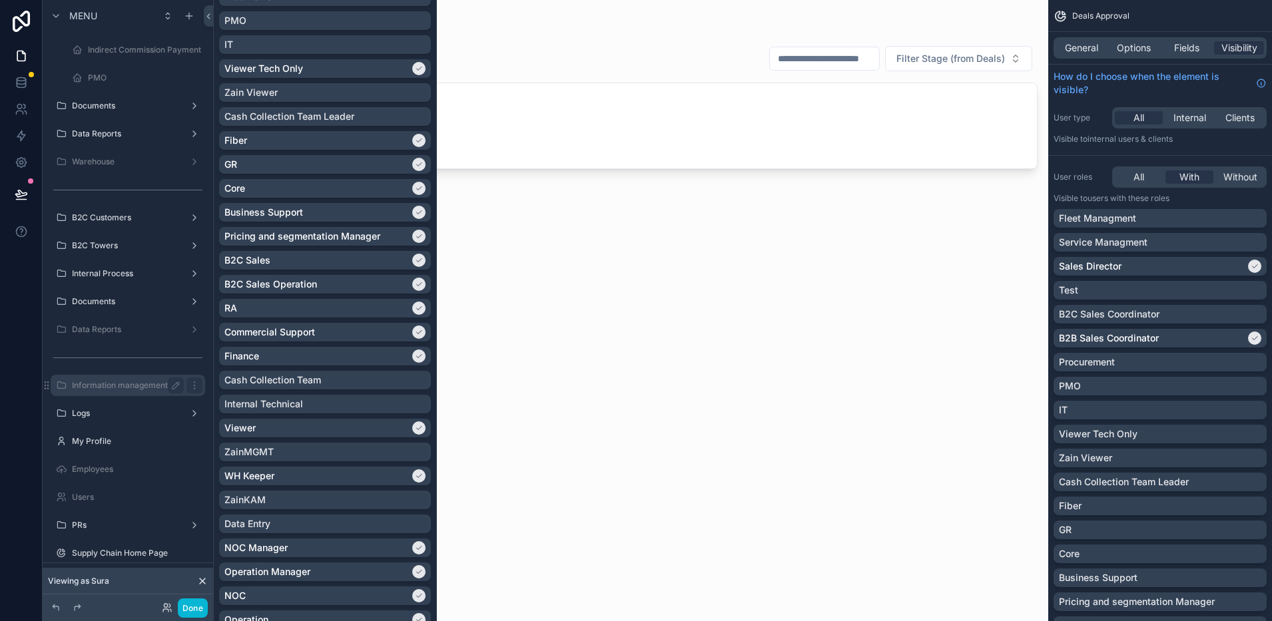
click at [119, 389] on label "Information management" at bounding box center [125, 385] width 107 height 11
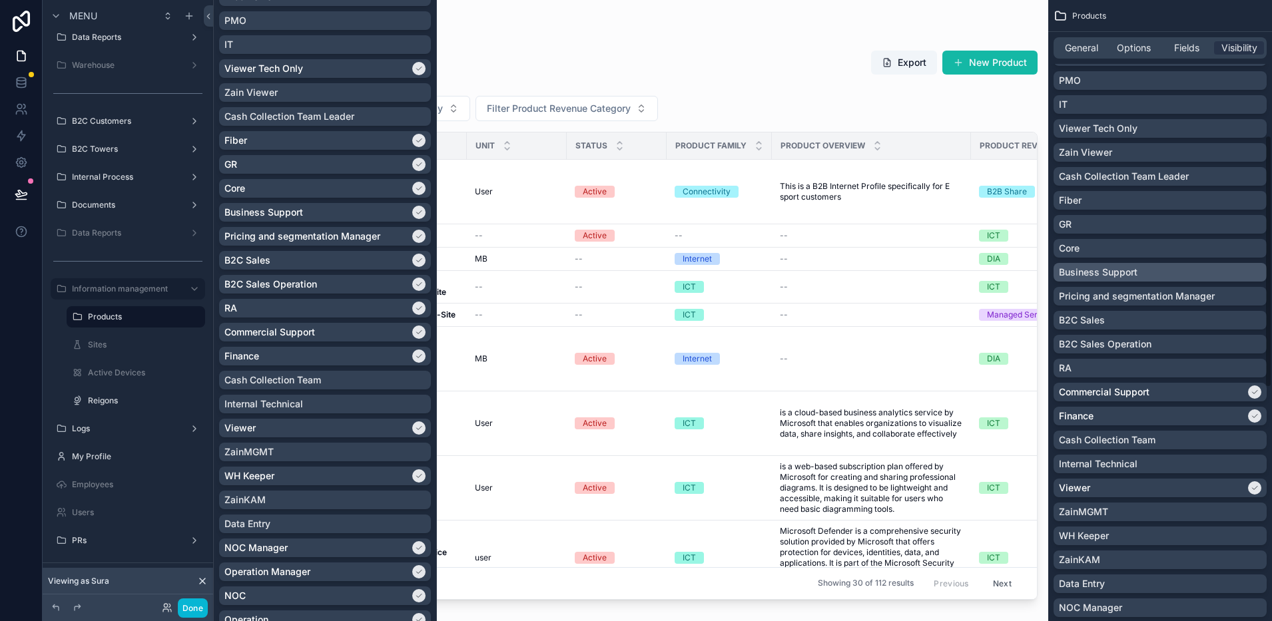
scroll to position [333, 0]
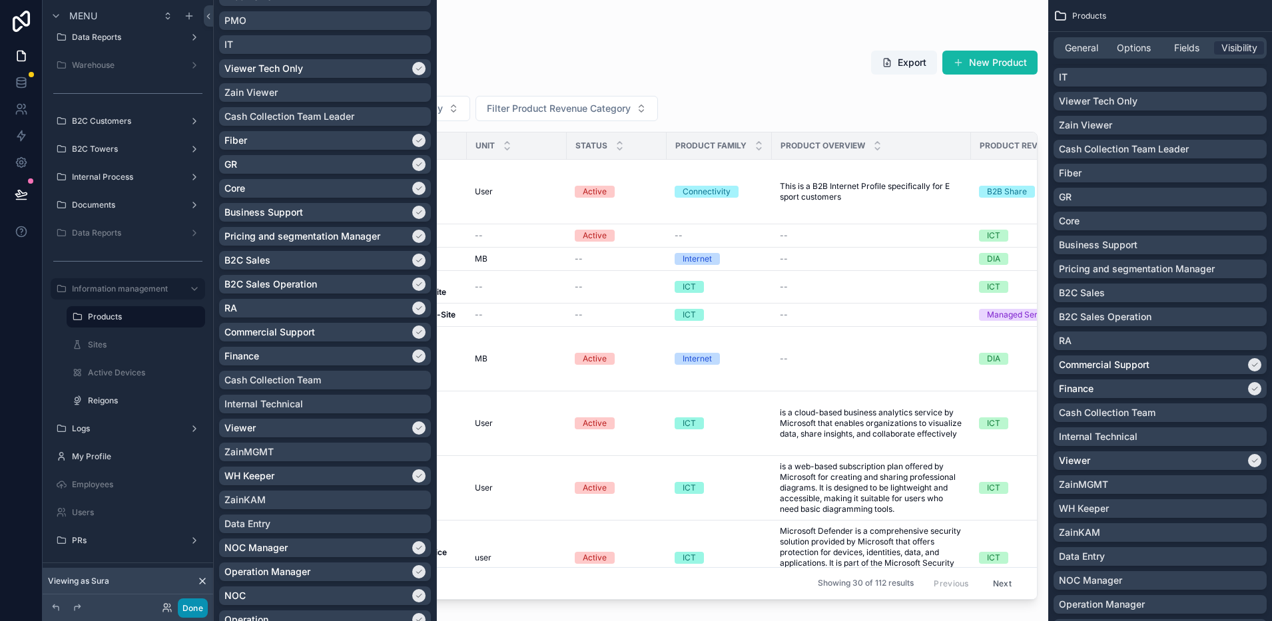
click at [199, 604] on button "Done" at bounding box center [193, 607] width 30 height 19
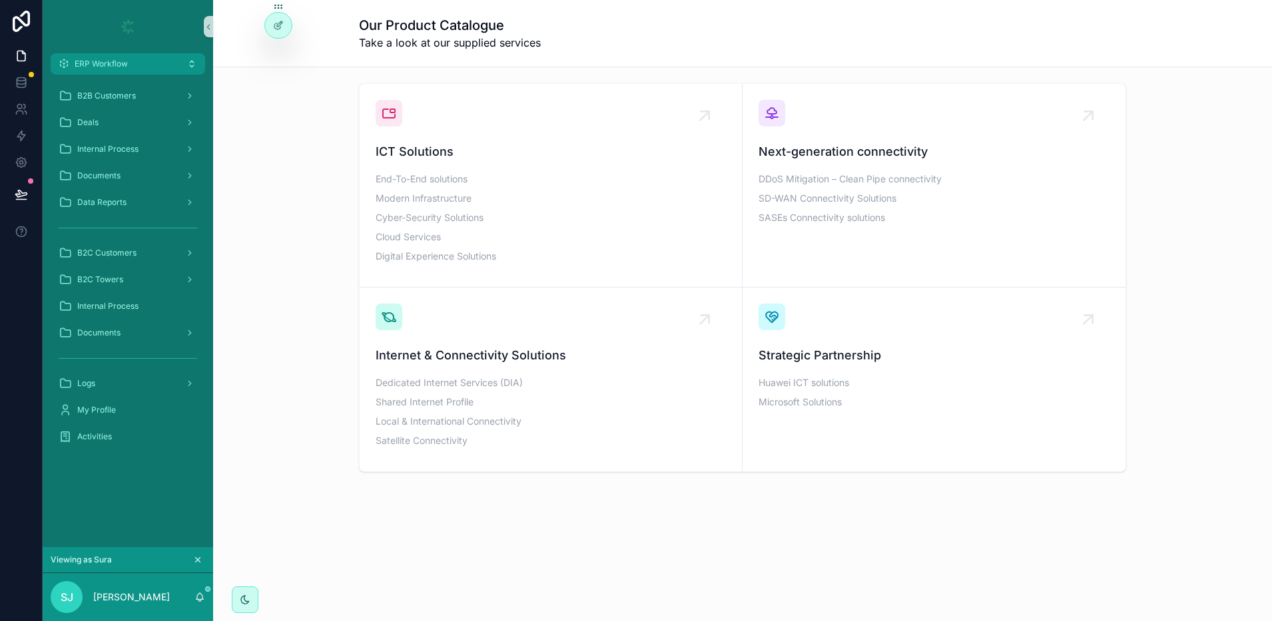
click at [198, 560] on icon "scrollable content" at bounding box center [198, 560] width 5 height 5
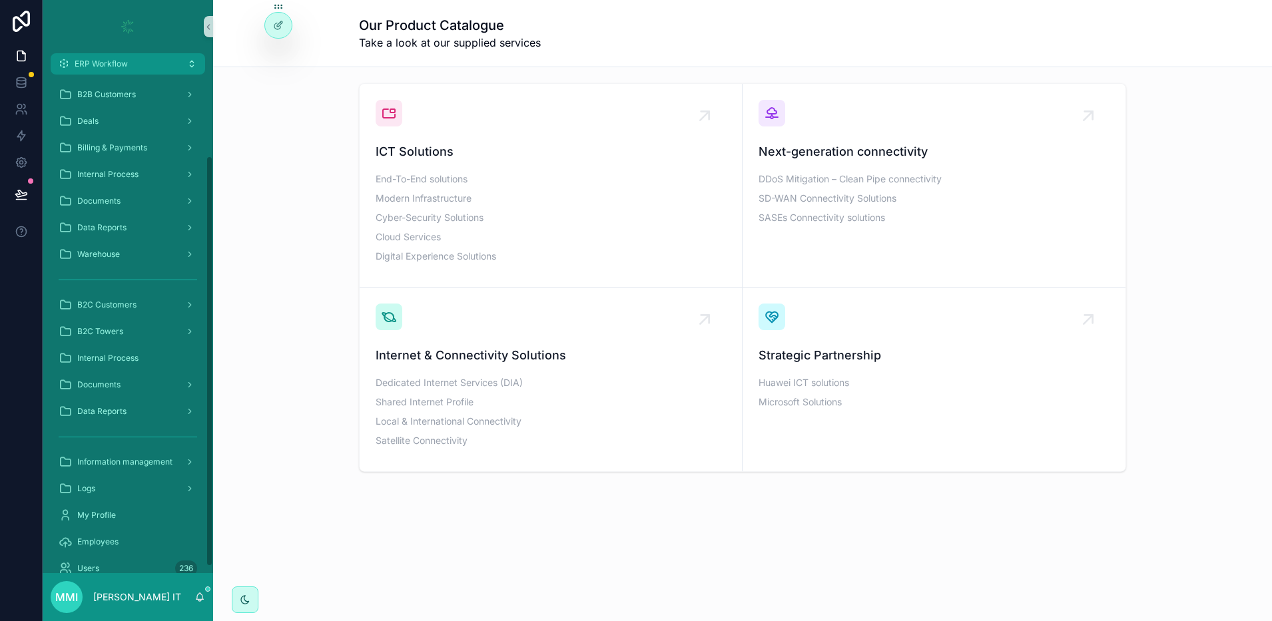
scroll to position [106, 0]
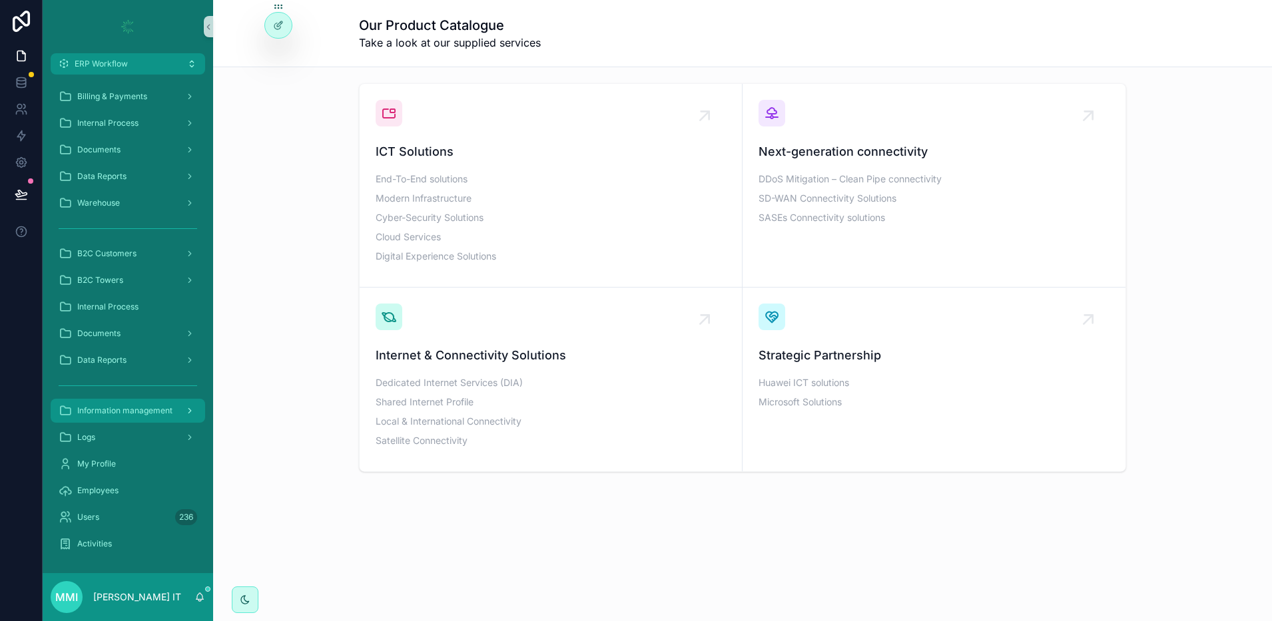
click at [114, 408] on span "Information management" at bounding box center [124, 410] width 95 height 11
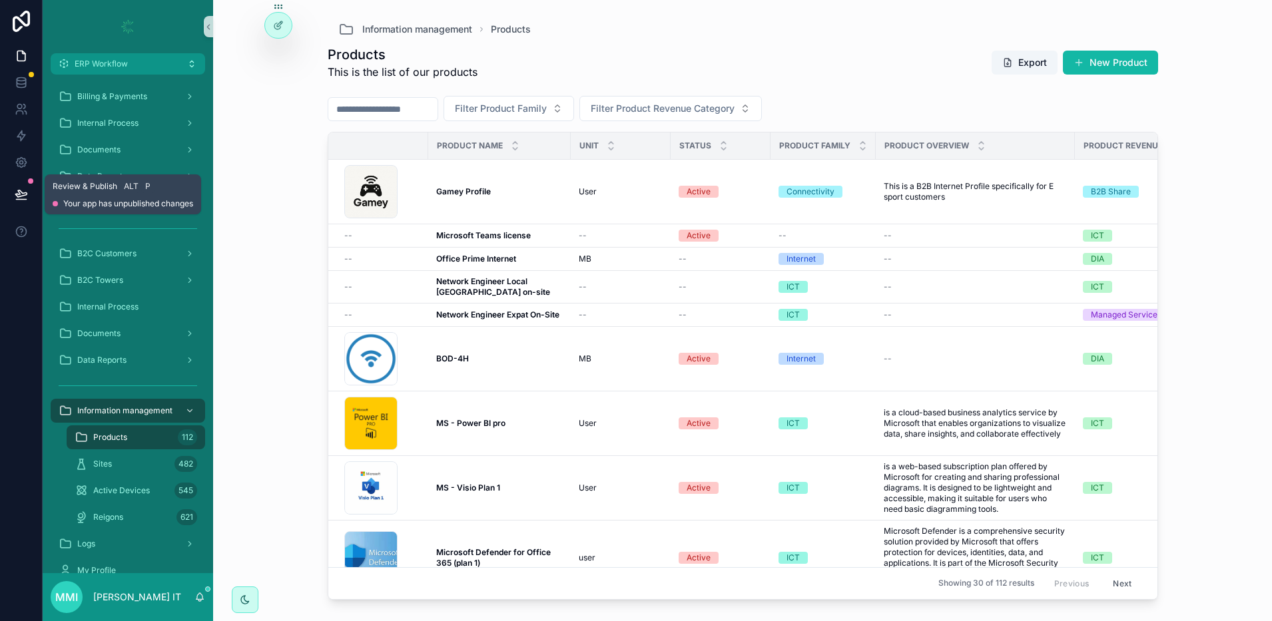
click at [26, 200] on icon at bounding box center [21, 200] width 10 height 0
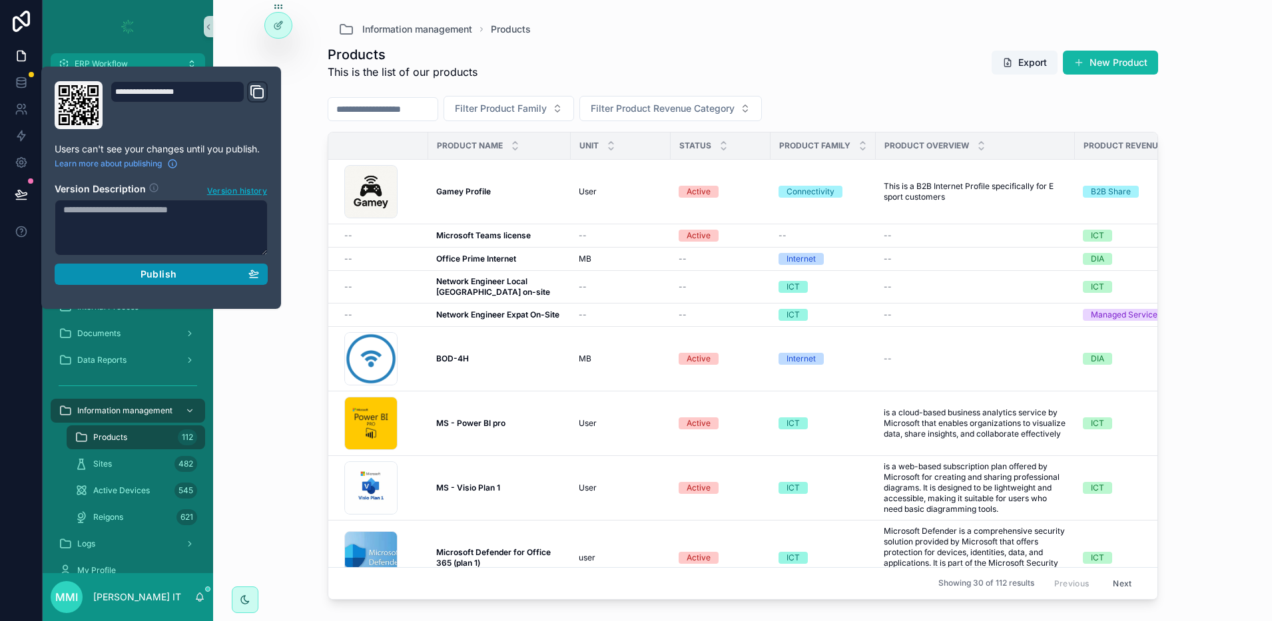
click at [202, 274] on div "Publish" at bounding box center [161, 274] width 196 height 12
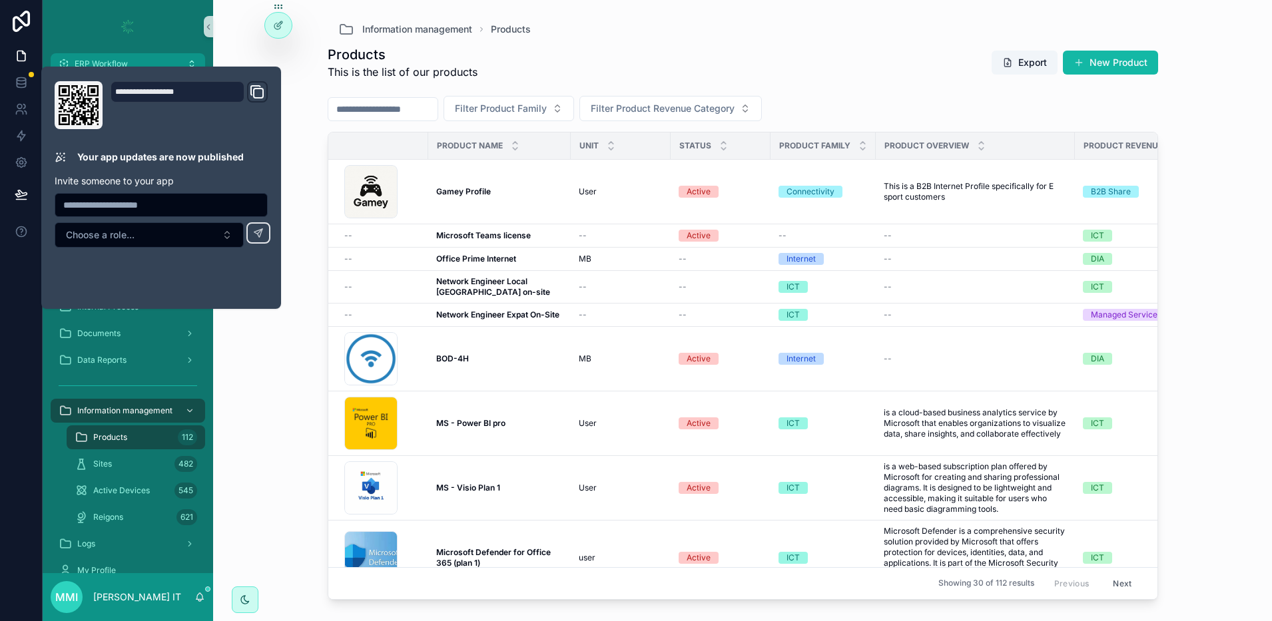
click at [272, 398] on div "Information management Products Products This is the list of our products Expor…" at bounding box center [742, 310] width 1059 height 621
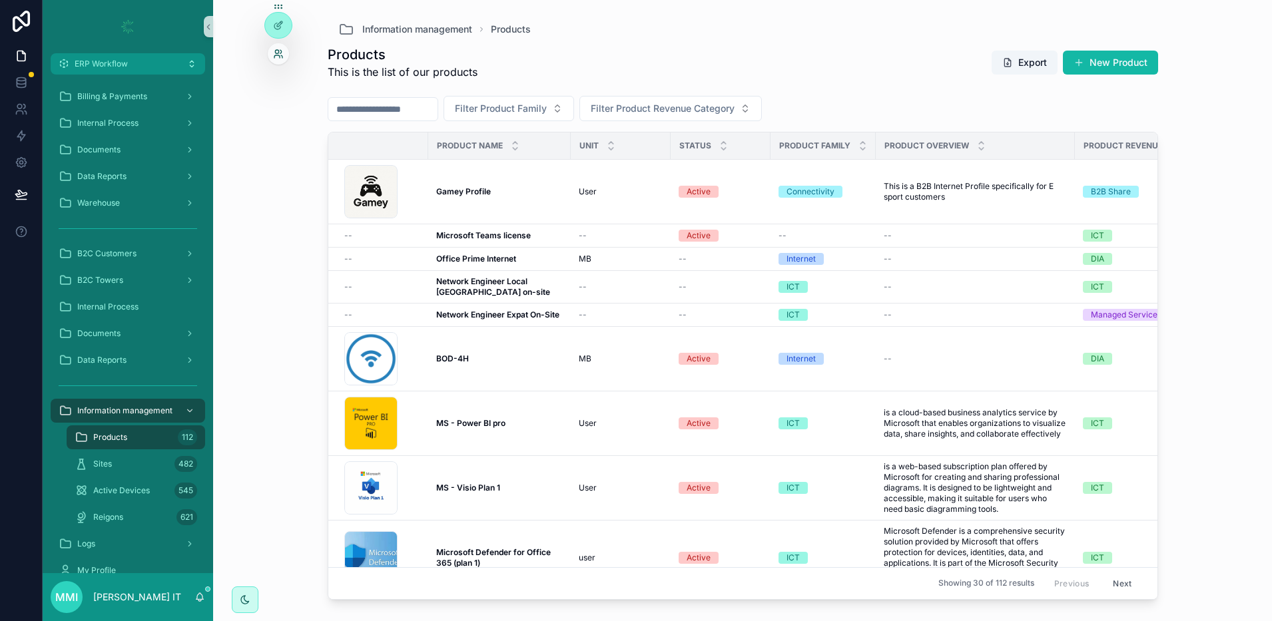
click at [280, 55] on icon at bounding box center [278, 54] width 11 height 11
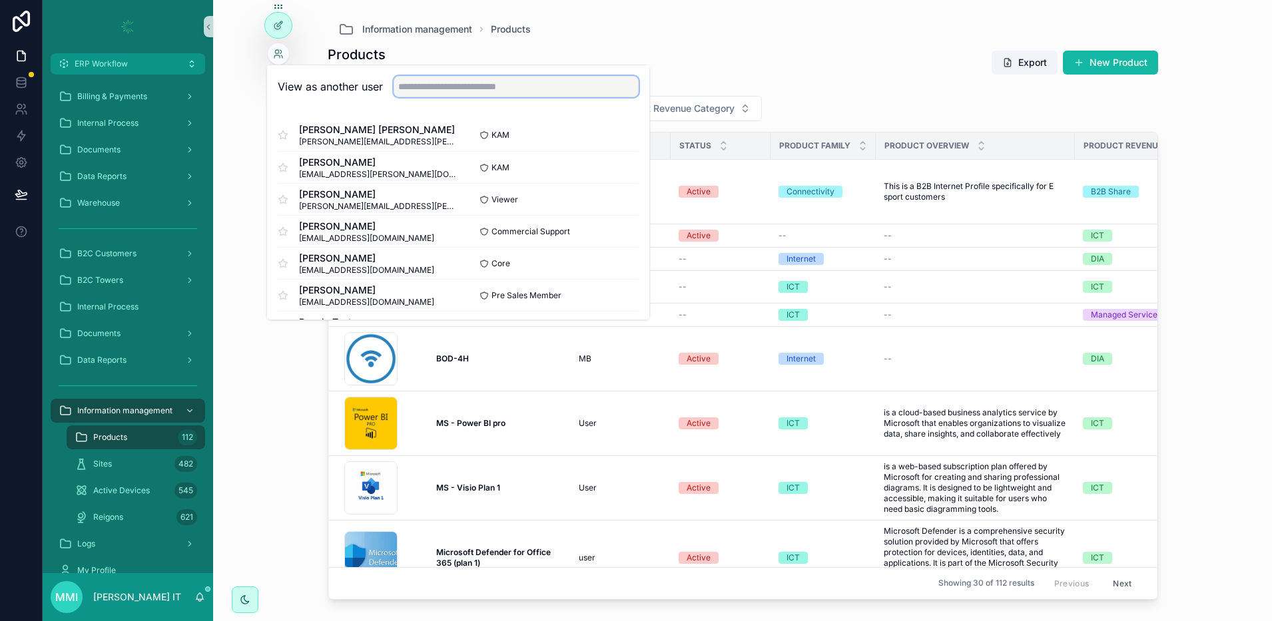
click at [448, 87] on input "text" at bounding box center [515, 86] width 245 height 21
type input "****"
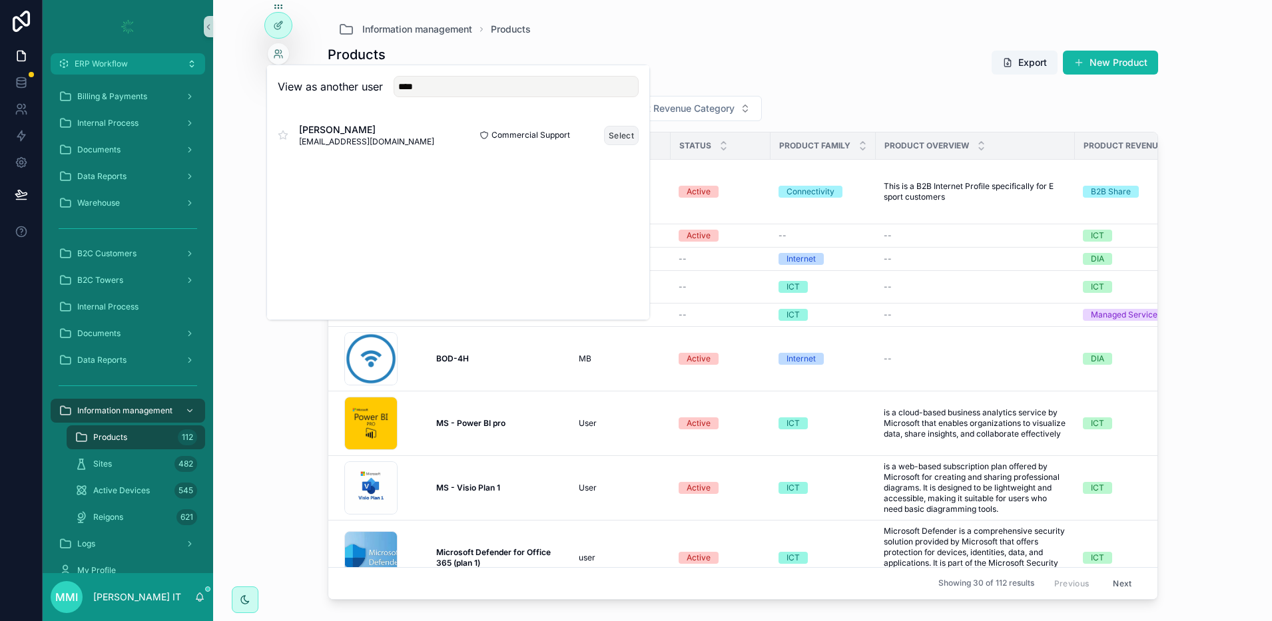
click at [620, 134] on button "Select" at bounding box center [621, 135] width 35 height 19
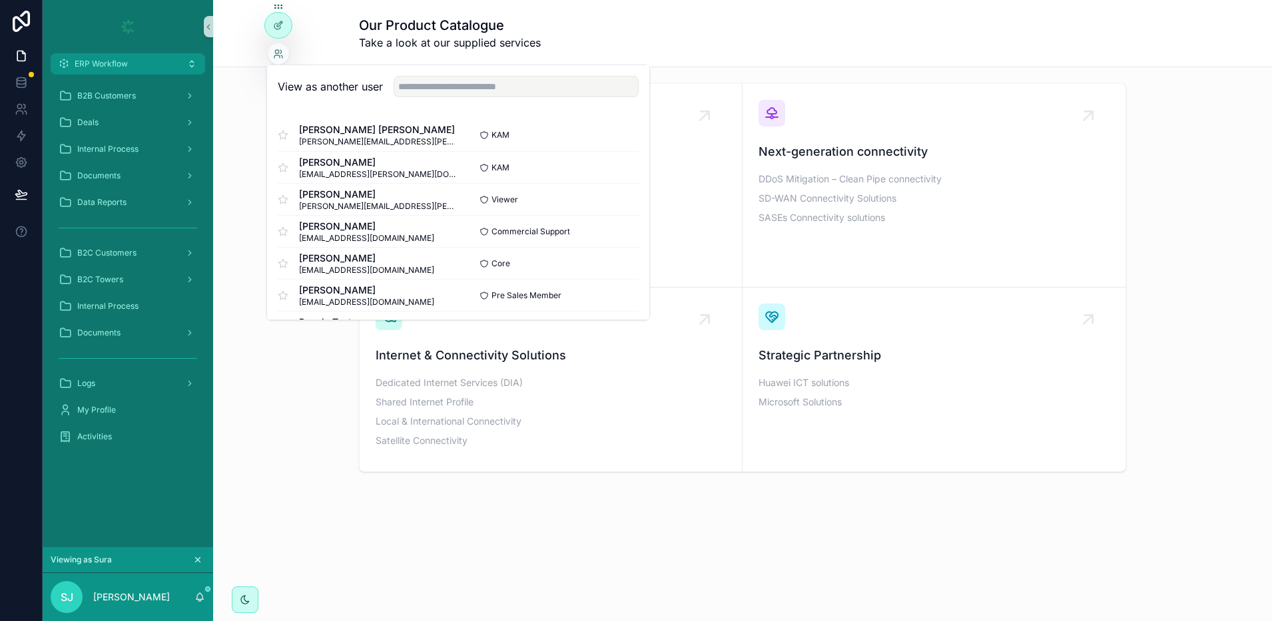
click at [198, 561] on icon "scrollable content" at bounding box center [197, 559] width 9 height 9
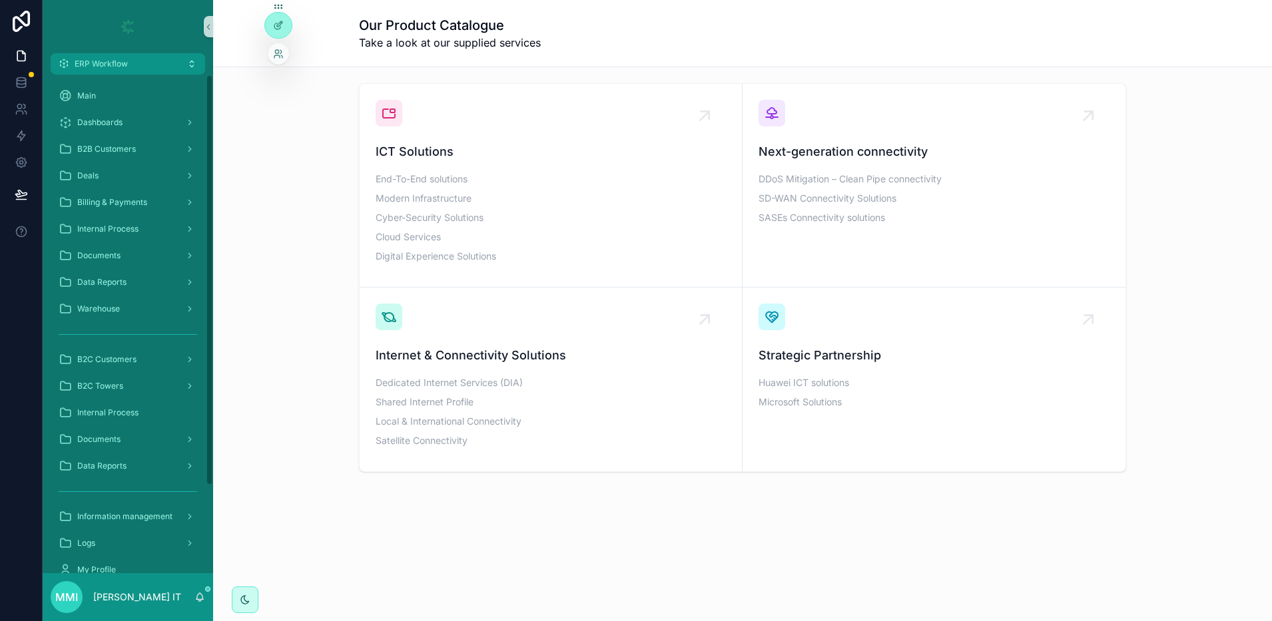
click at [292, 25] on div at bounding box center [278, 25] width 28 height 27
click at [273, 35] on div at bounding box center [278, 25] width 27 height 25
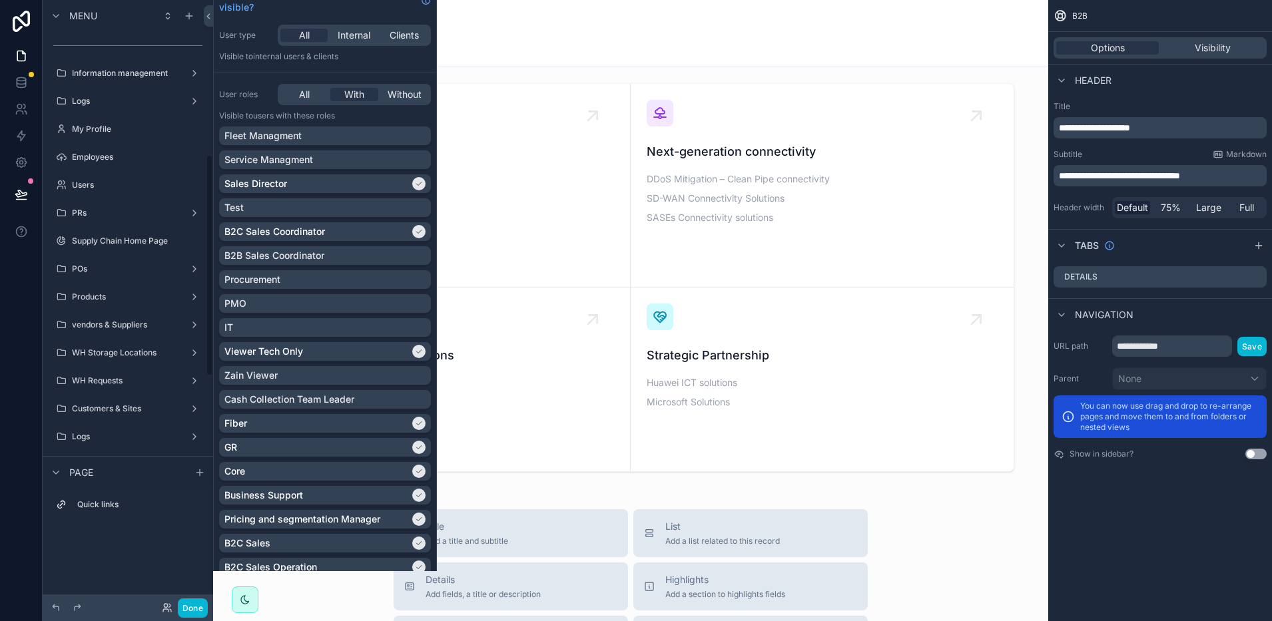
scroll to position [379, 0]
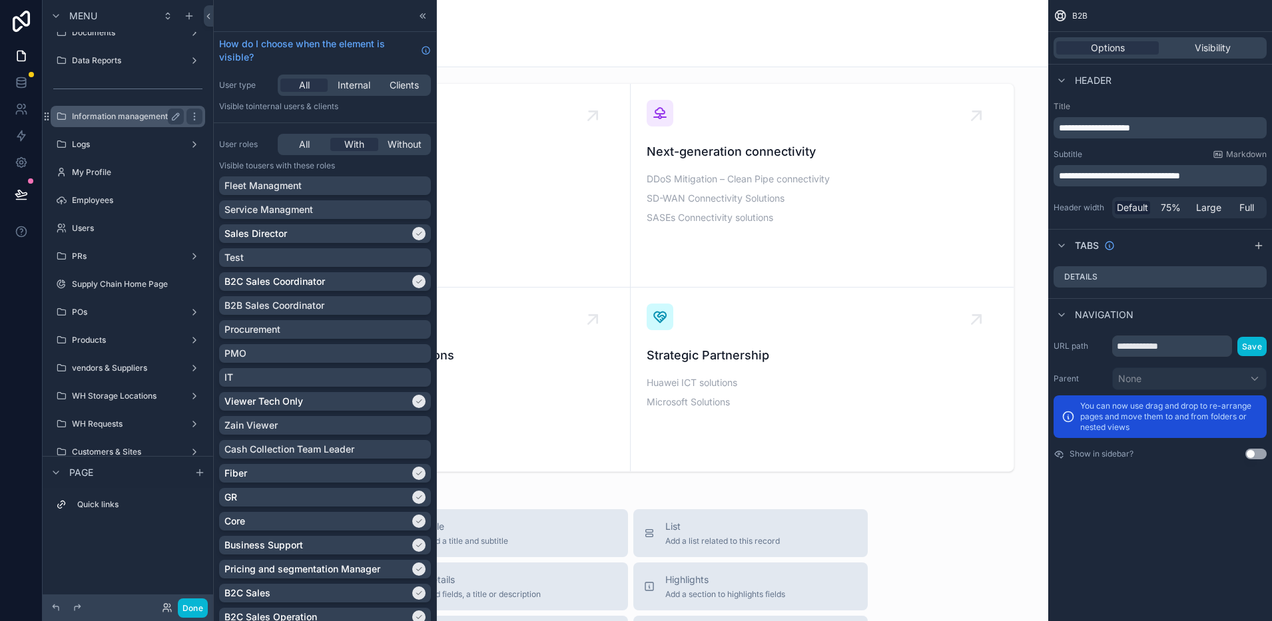
click at [124, 120] on label "Information management" at bounding box center [125, 116] width 107 height 11
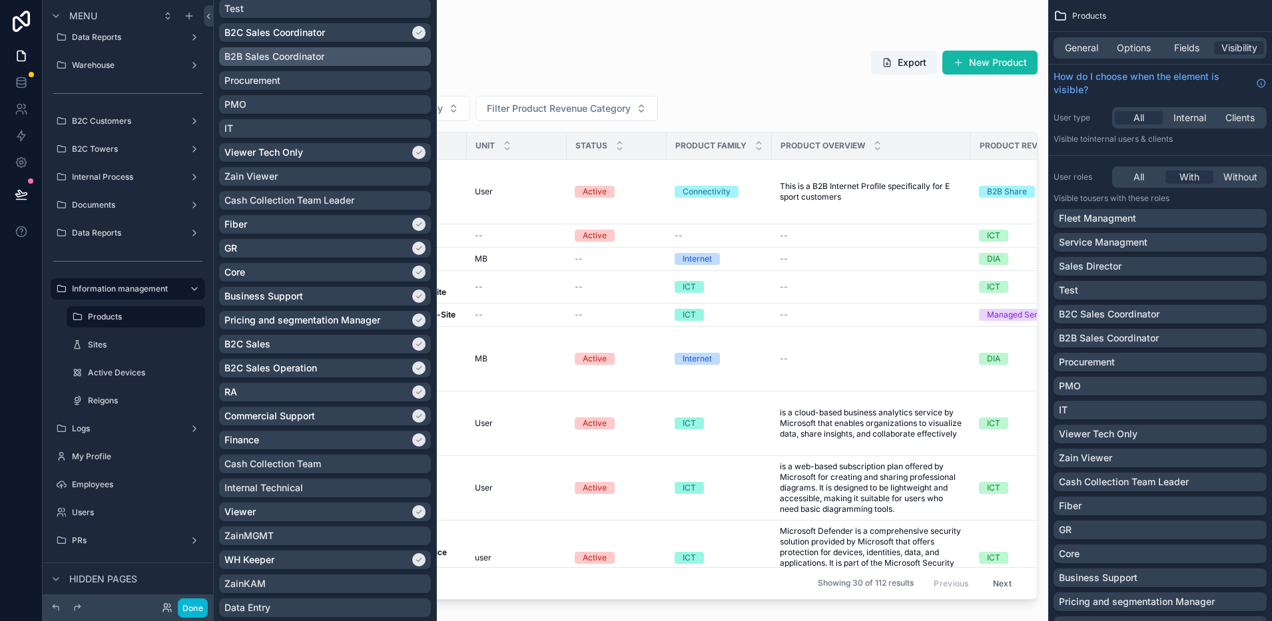
scroll to position [250, 0]
click at [196, 292] on icon "scrollable content" at bounding box center [194, 289] width 11 height 11
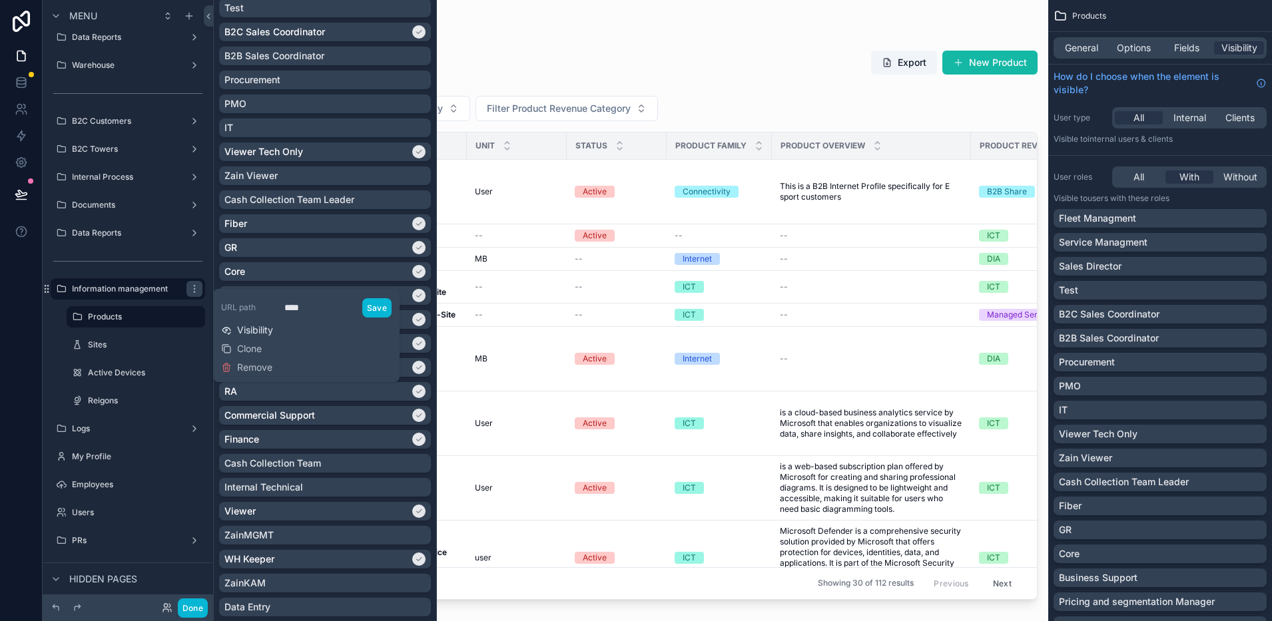
click at [249, 330] on span "Visibility" at bounding box center [255, 330] width 36 height 13
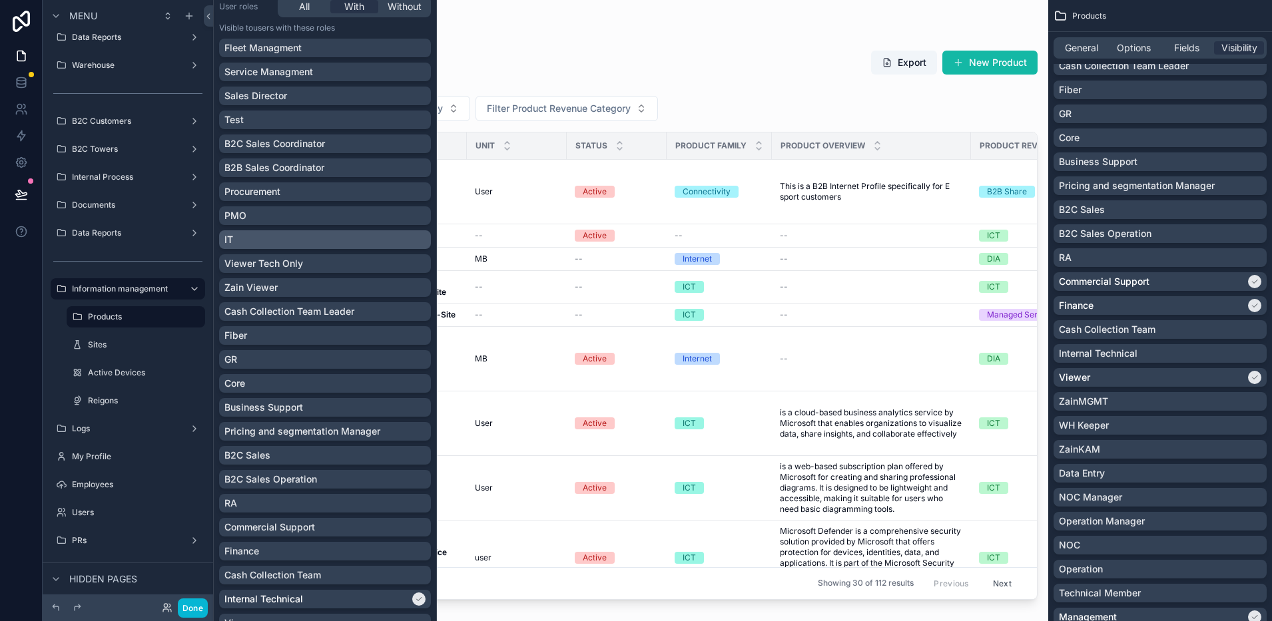
scroll to position [166, 0]
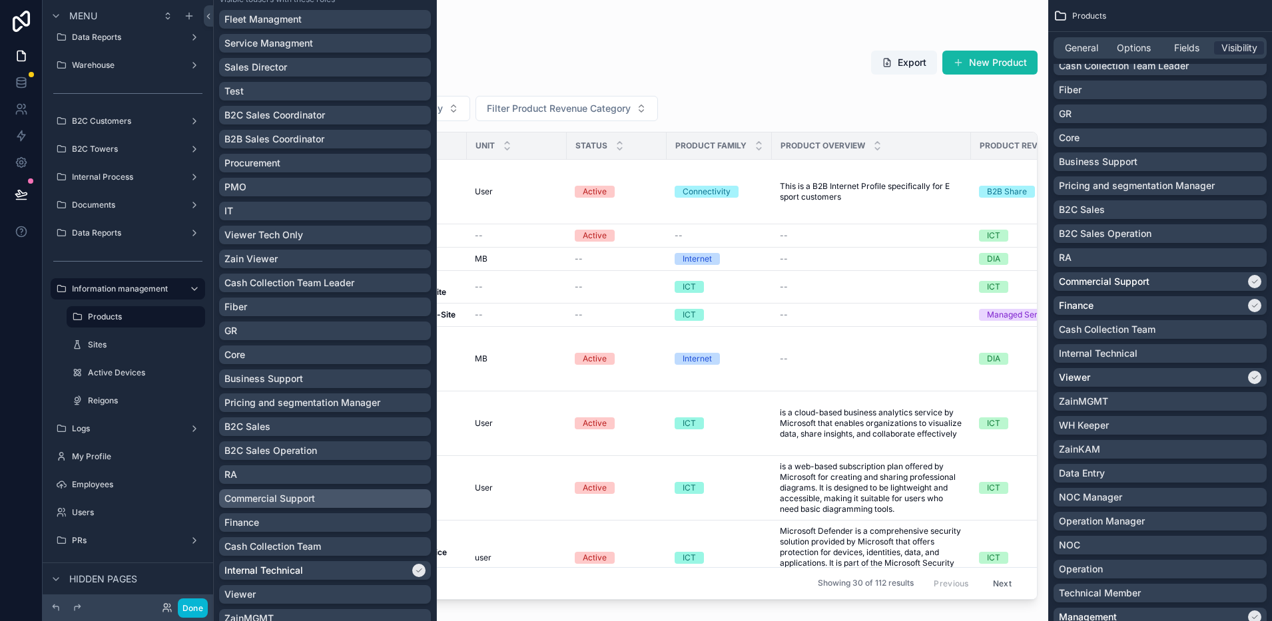
click at [312, 501] on p "Commercial Support" at bounding box center [269, 498] width 91 height 13
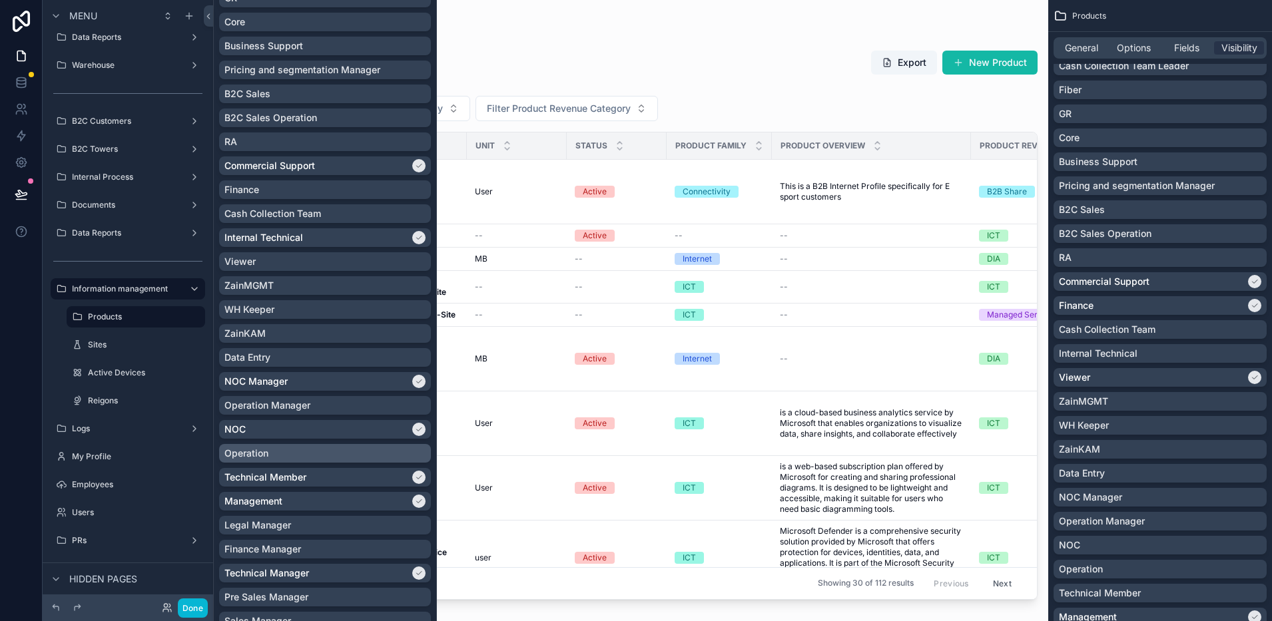
scroll to position [666, 0]
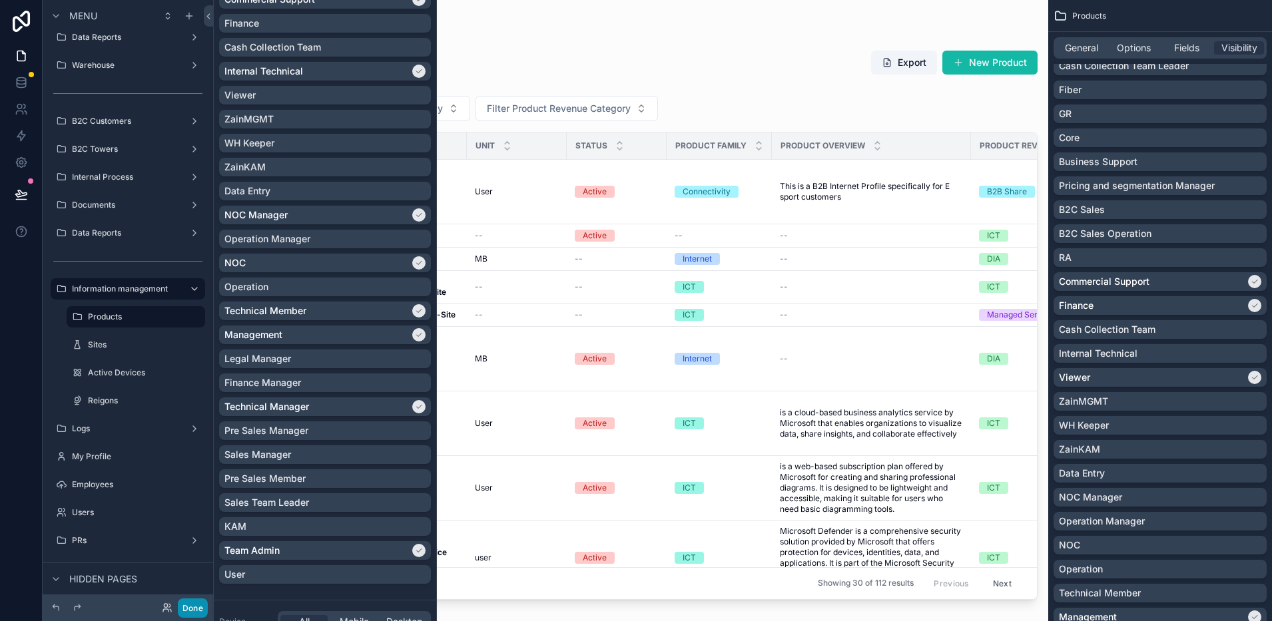
click at [192, 608] on button "Done" at bounding box center [193, 607] width 30 height 19
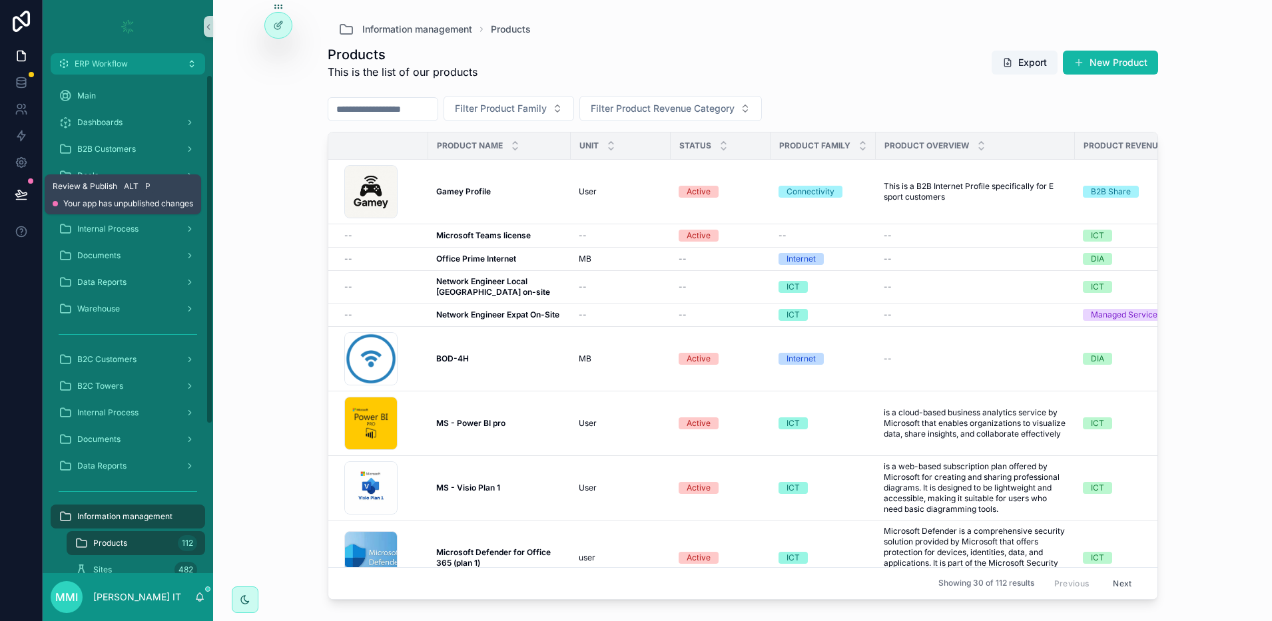
click at [24, 190] on icon at bounding box center [21, 194] width 13 height 13
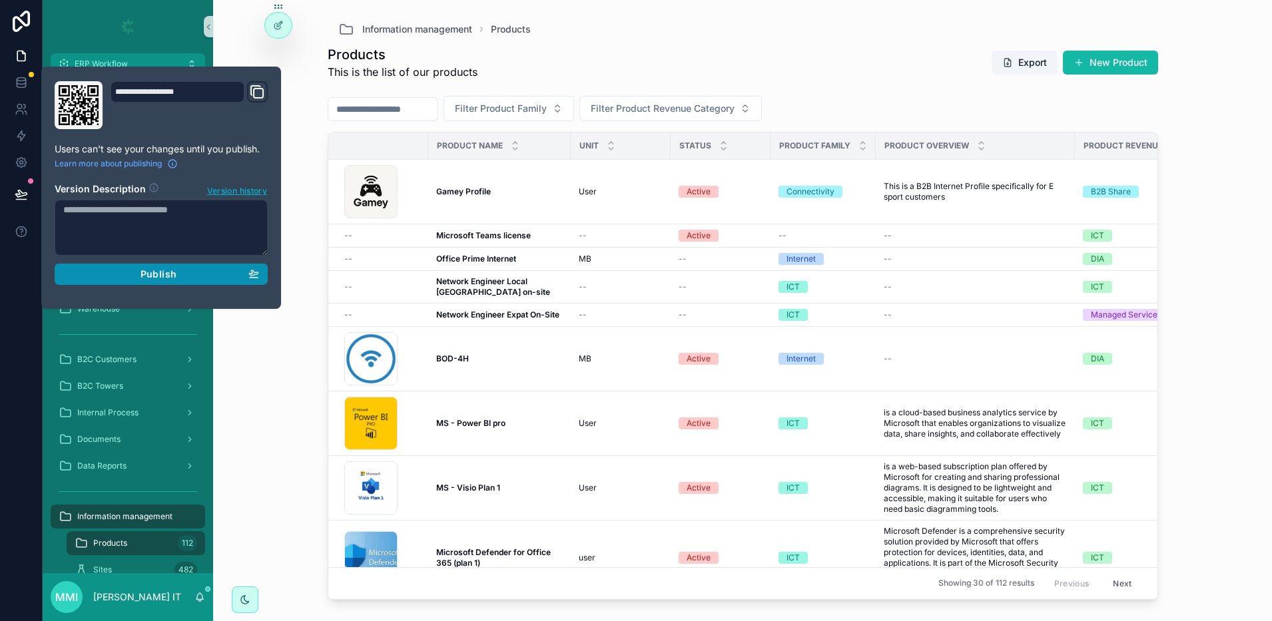
click at [178, 278] on div "Publish" at bounding box center [161, 274] width 196 height 12
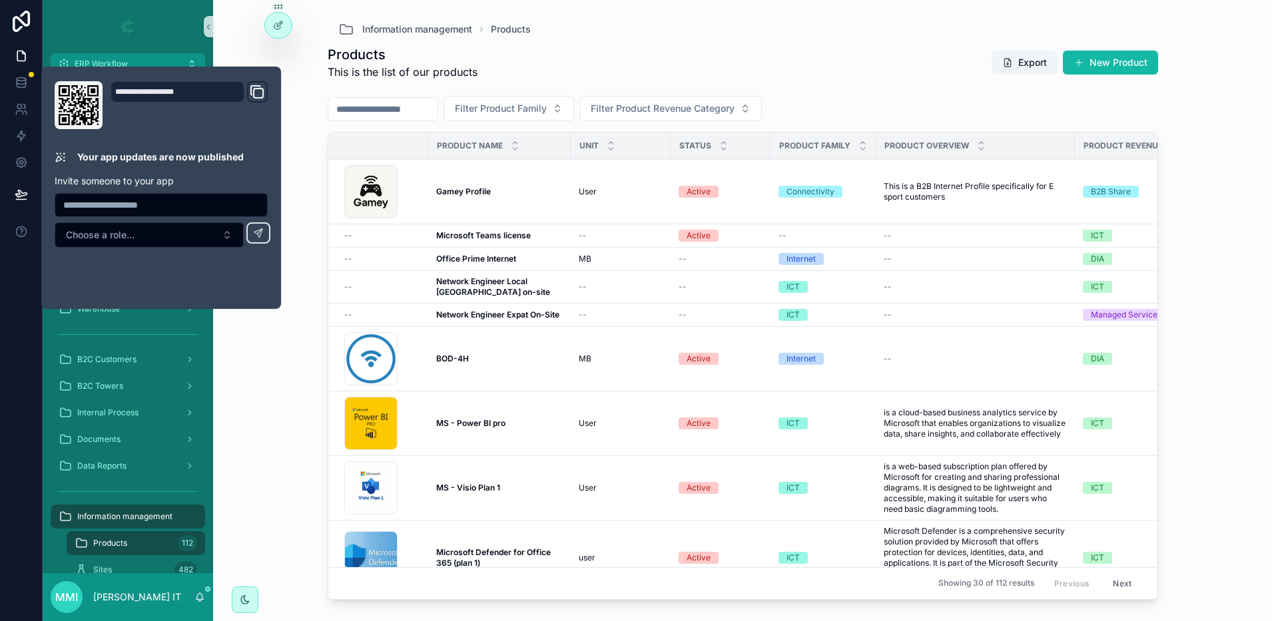
click at [270, 338] on div "Information management Products Products This is the list of our products Expor…" at bounding box center [742, 310] width 1059 height 621
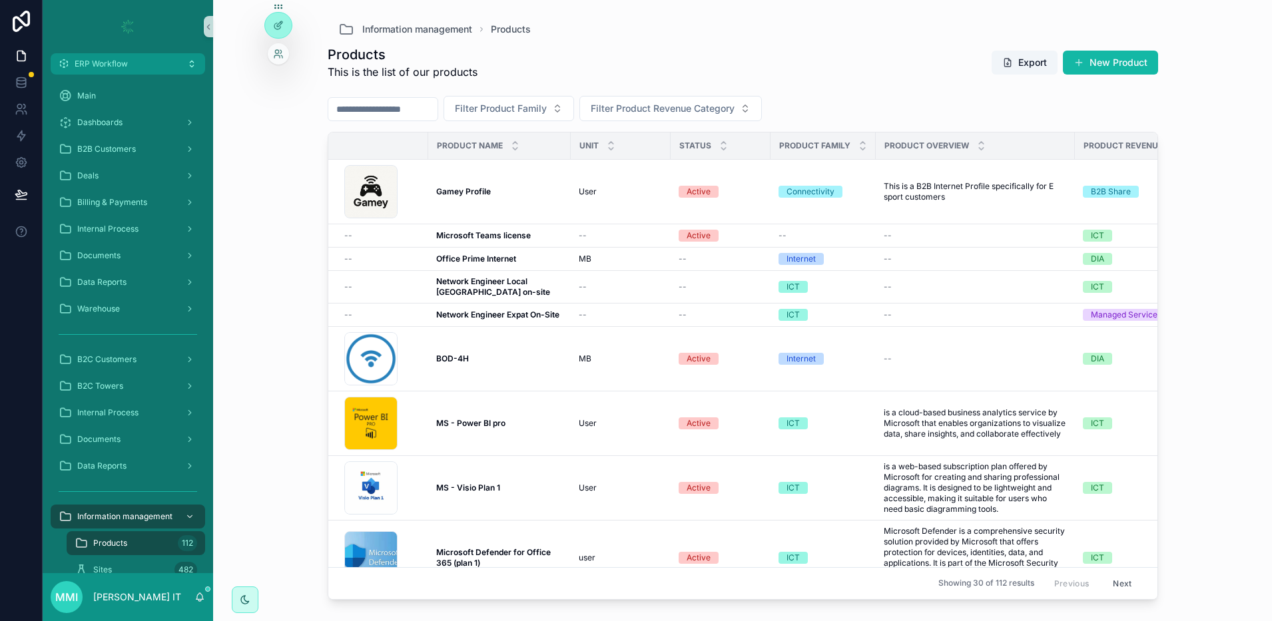
click at [271, 57] on div at bounding box center [278, 53] width 21 height 21
click at [281, 56] on icon at bounding box center [278, 54] width 11 height 11
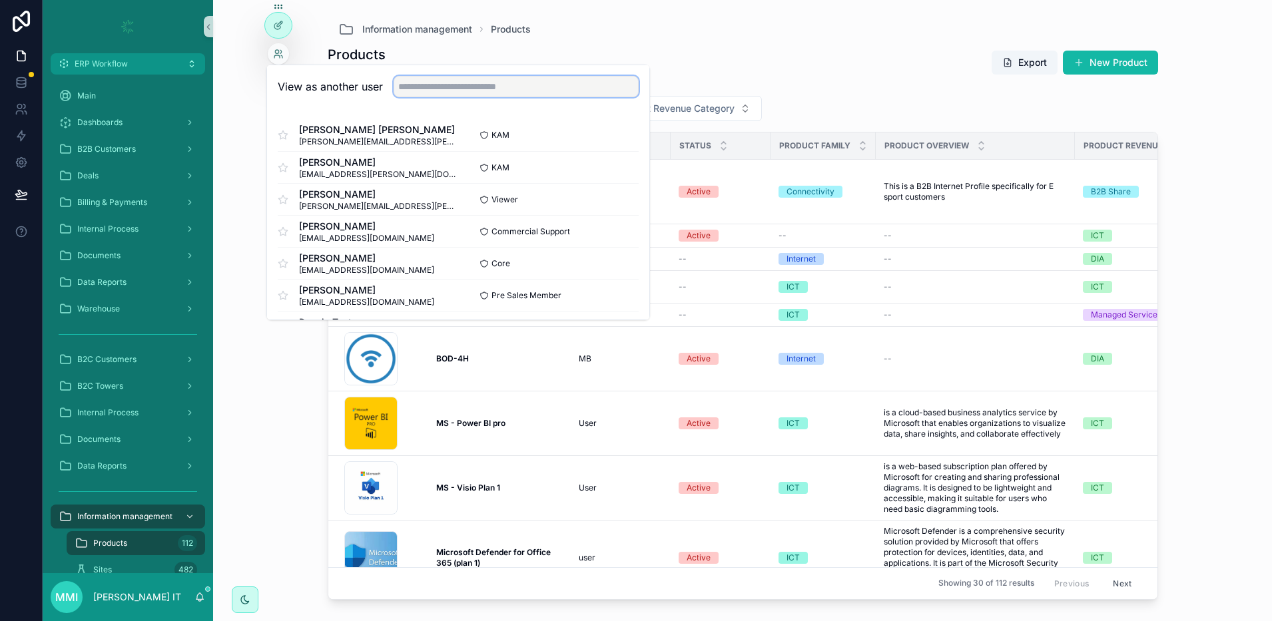
click at [447, 91] on input "text" at bounding box center [515, 86] width 245 height 21
type input "****"
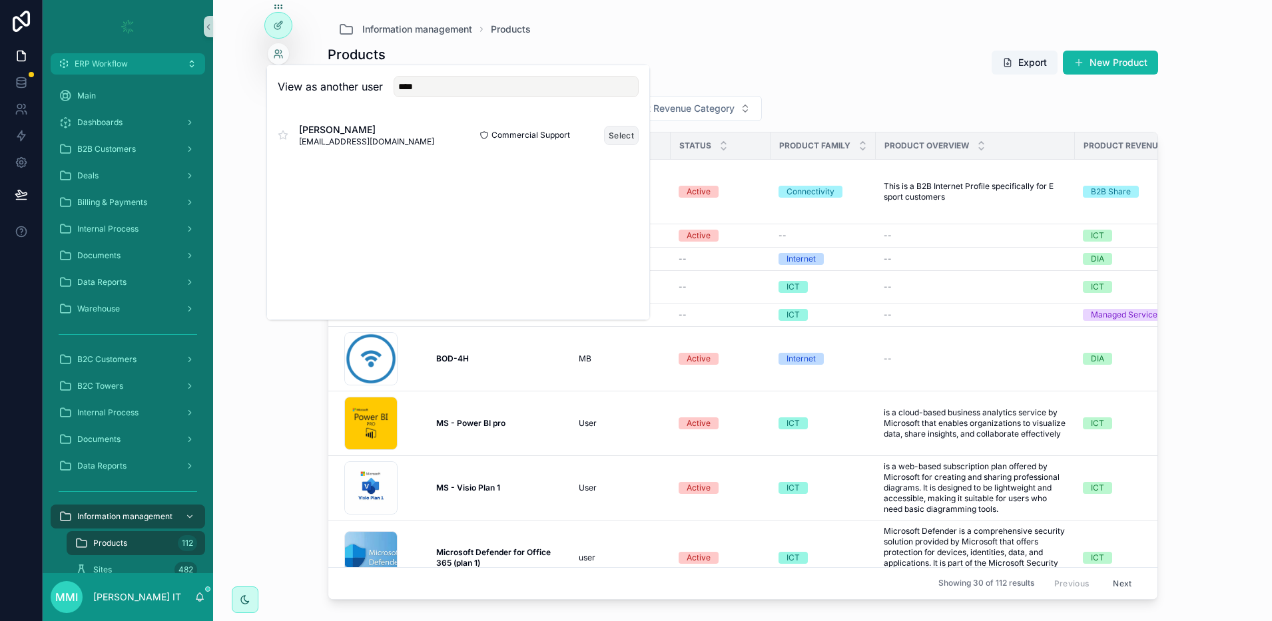
click at [616, 138] on button "Select" at bounding box center [621, 135] width 35 height 19
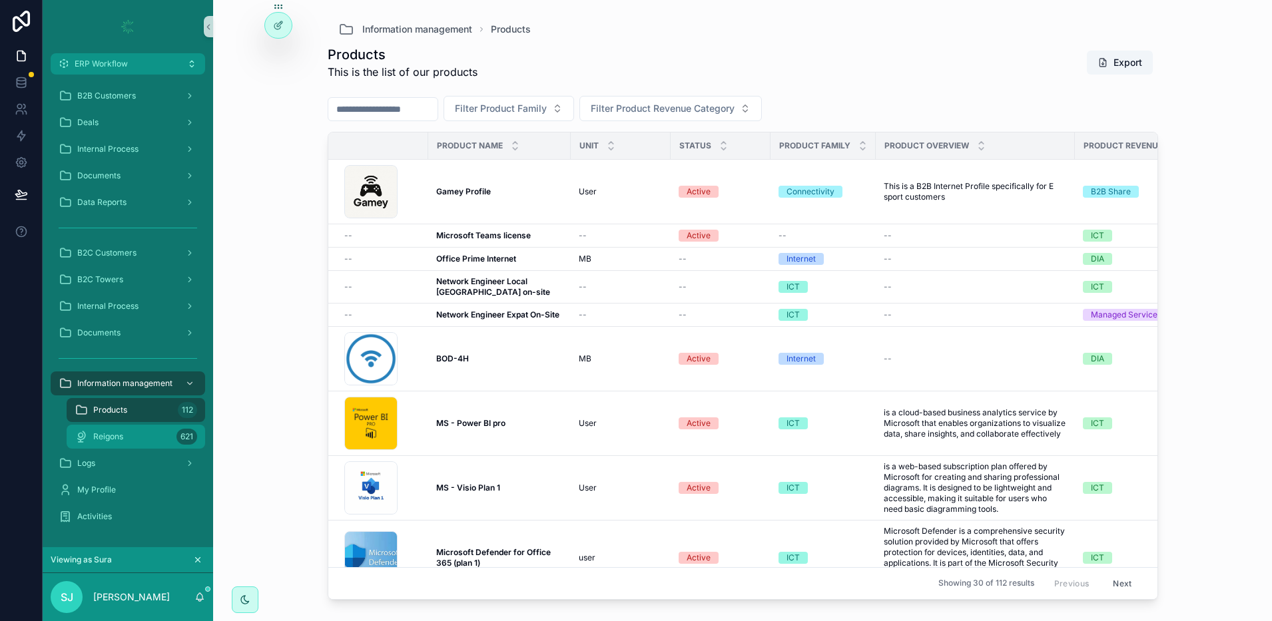
click at [129, 434] on div "Reigons 621" at bounding box center [136, 436] width 122 height 21
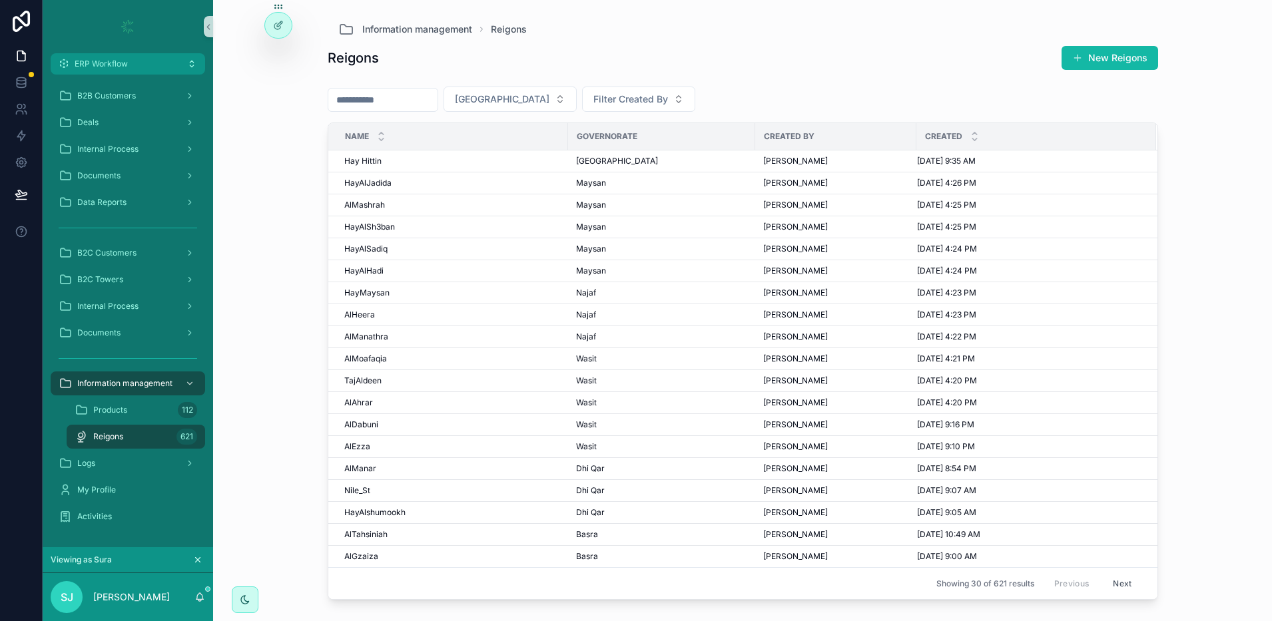
click at [195, 559] on icon "scrollable content" at bounding box center [197, 559] width 9 height 9
